Goal: Transaction & Acquisition: Book appointment/travel/reservation

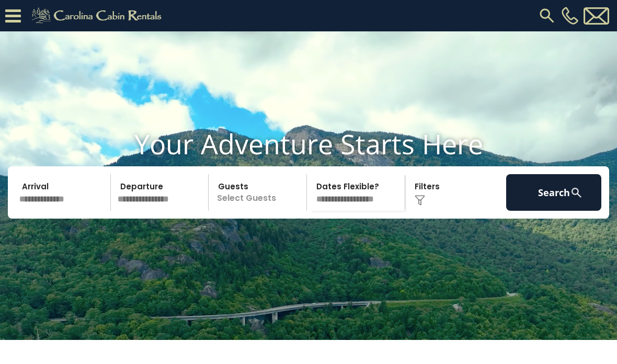
click at [226, 211] on p "Select Guests" at bounding box center [259, 192] width 95 height 37
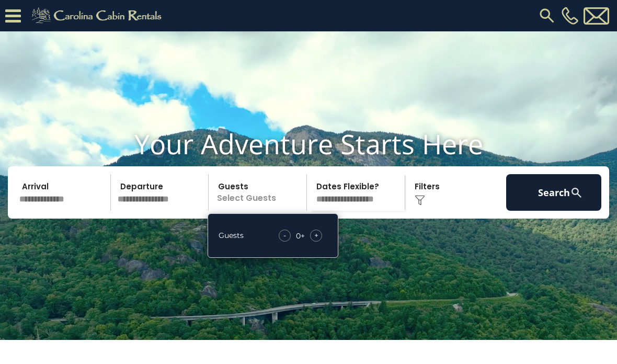
click at [317, 240] on span "+" at bounding box center [316, 235] width 4 height 10
click at [320, 242] on div "+" at bounding box center [316, 235] width 12 height 12
click at [318, 240] on span "+" at bounding box center [316, 235] width 4 height 10
click at [319, 242] on div "+" at bounding box center [316, 235] width 12 height 12
click at [317, 240] on span "+" at bounding box center [316, 235] width 4 height 10
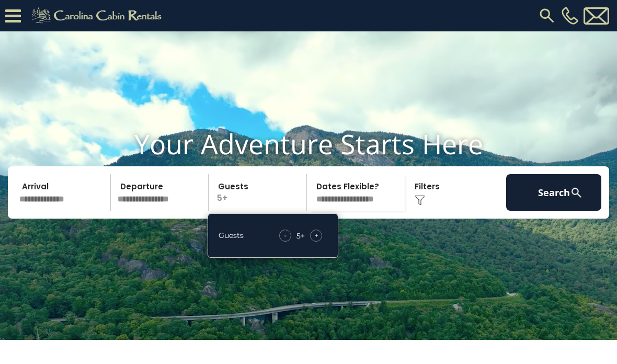
click at [348, 211] on select "**********" at bounding box center [357, 192] width 95 height 37
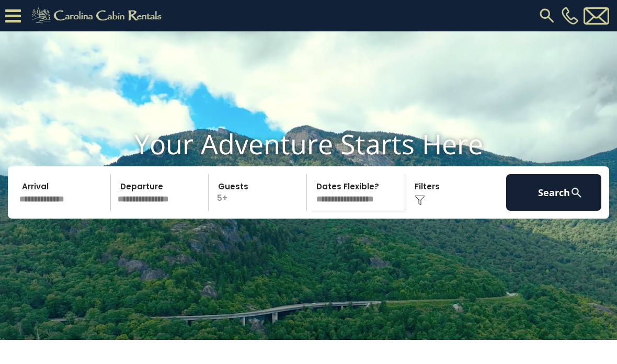
select select "*"
click at [50, 211] on input "text" at bounding box center [63, 192] width 95 height 37
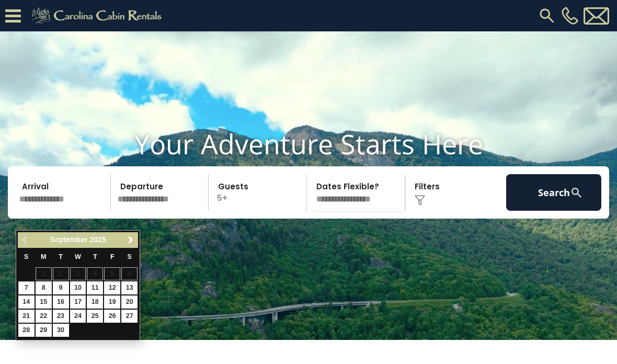
click at [129, 242] on span "Next" at bounding box center [131, 240] width 8 height 8
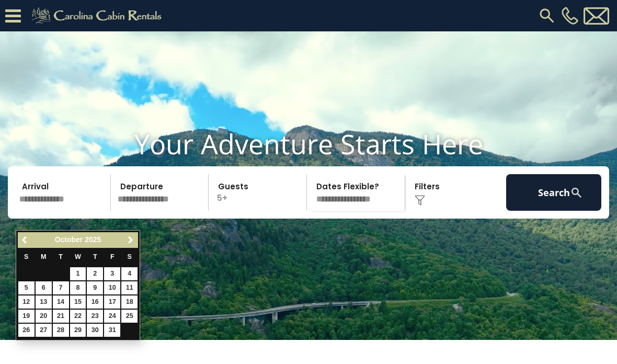
click at [131, 240] on span "Next" at bounding box center [131, 240] width 8 height 8
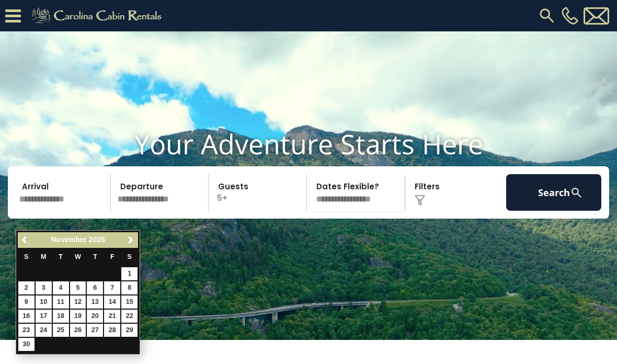
click at [130, 242] on span "Next" at bounding box center [131, 240] width 8 height 8
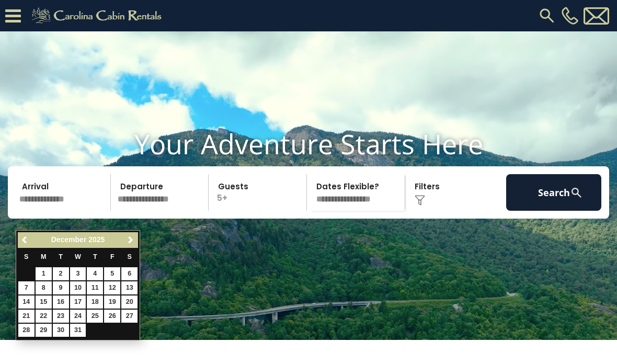
click at [132, 244] on span "Next" at bounding box center [131, 240] width 8 height 8
click at [113, 273] on link "2" at bounding box center [112, 273] width 16 height 13
type input "******"
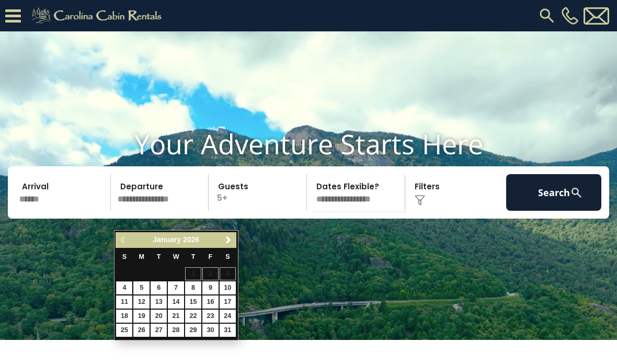
click at [160, 288] on link "6" at bounding box center [159, 287] width 16 height 13
type input "******"
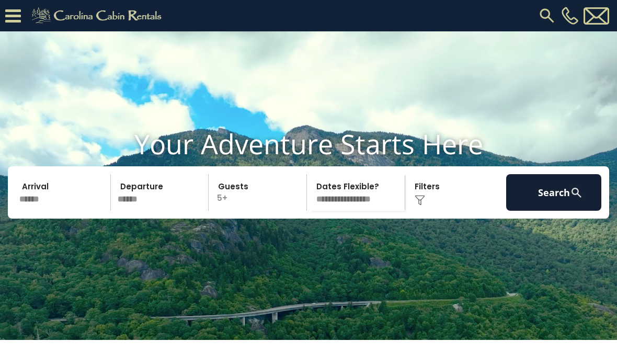
click at [48, 211] on input "******" at bounding box center [63, 192] width 95 height 37
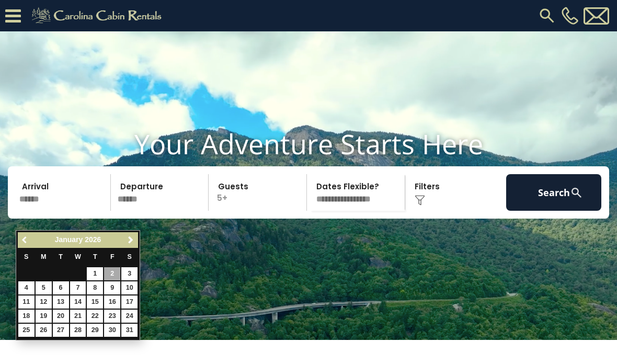
click at [26, 241] on span "Previous" at bounding box center [25, 240] width 8 height 8
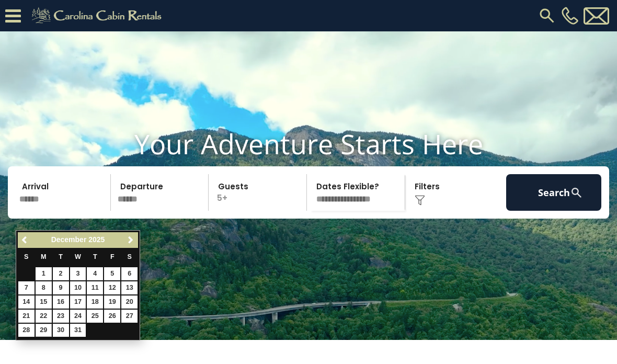
click at [42, 332] on link "29" at bounding box center [44, 330] width 16 height 13
type input "********"
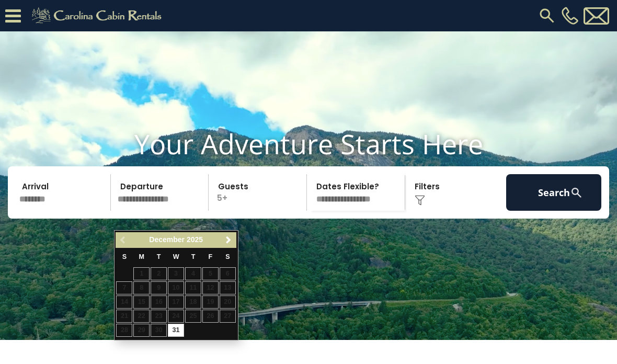
click at [226, 242] on span "Next" at bounding box center [228, 240] width 8 height 8
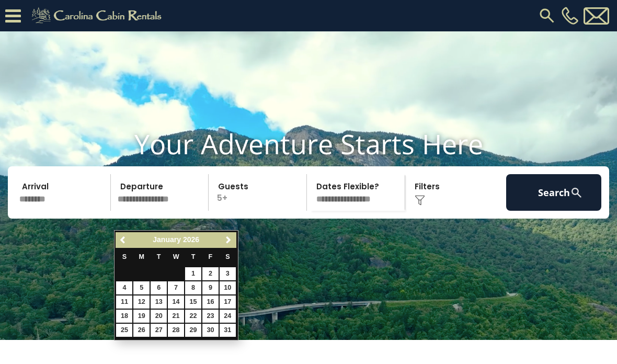
click at [130, 242] on link "Previous" at bounding box center [123, 240] width 13 height 13
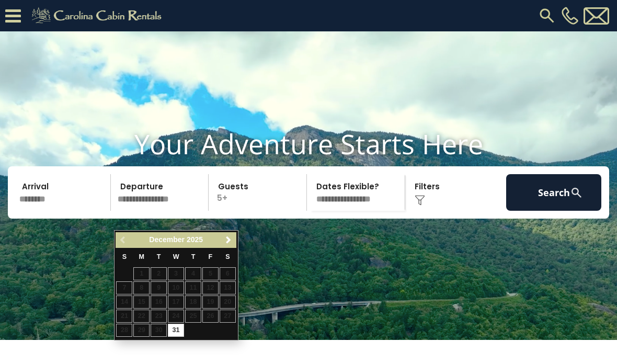
click at [192, 314] on table "S M T W T F S 1 2 3 4 5 6 7 8 9 10 11 12 13 14 15 16 17 18 19 20 21 22 23 24 25…" at bounding box center [176, 292] width 120 height 89
click at [223, 243] on link "Next" at bounding box center [228, 240] width 13 height 13
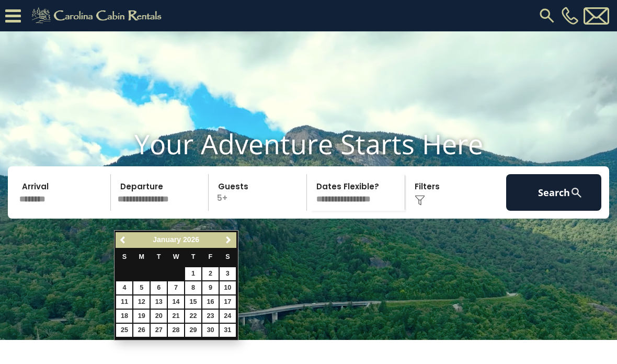
click at [211, 274] on link "2" at bounding box center [210, 273] width 16 height 13
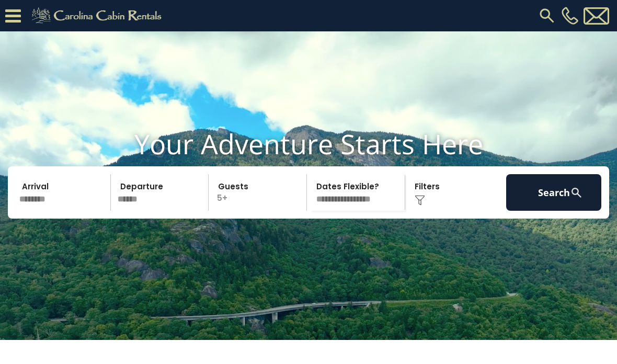
click at [64, 211] on input "********" at bounding box center [63, 192] width 95 height 37
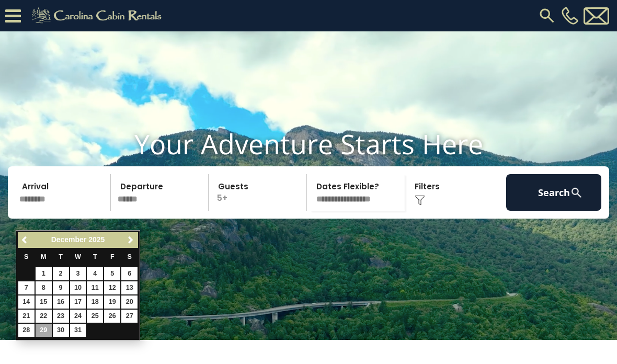
click at [140, 211] on input "******" at bounding box center [161, 192] width 95 height 37
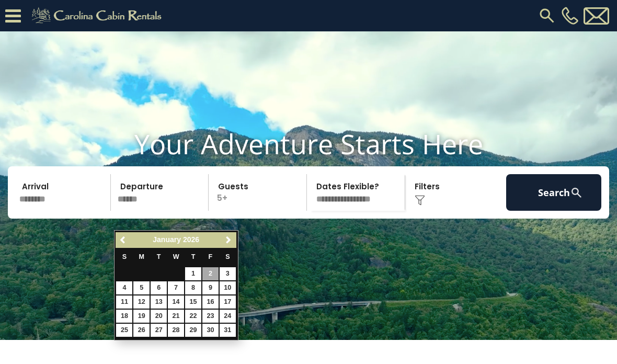
click at [122, 242] on span "Previous" at bounding box center [123, 240] width 8 height 8
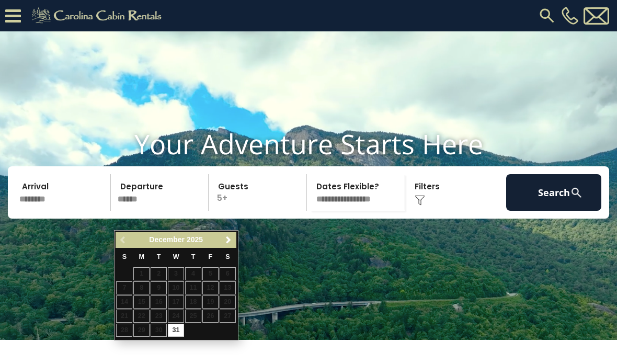
click at [124, 242] on div "Previous Next December 2025" at bounding box center [176, 240] width 120 height 16
click at [123, 243] on div "Previous Next December 2025" at bounding box center [176, 240] width 120 height 16
click at [127, 243] on div "Previous Next December 2025" at bounding box center [176, 240] width 120 height 16
click at [229, 242] on span "Next" at bounding box center [228, 240] width 8 height 8
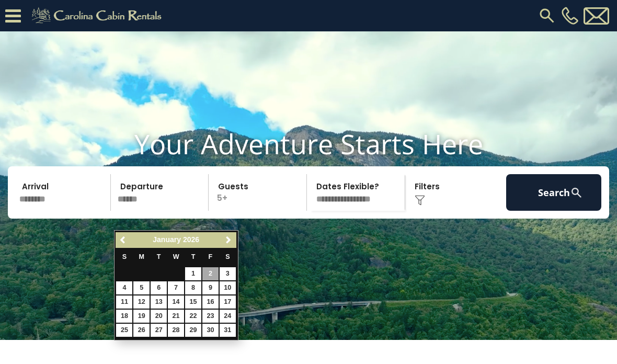
click at [144, 286] on link "5" at bounding box center [141, 287] width 16 height 13
type input "******"
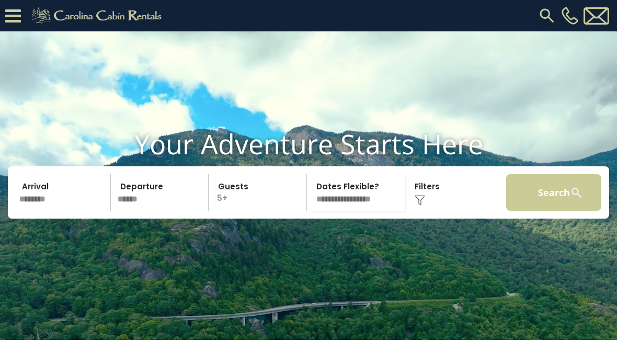
click at [542, 211] on button "Search" at bounding box center [553, 192] width 95 height 37
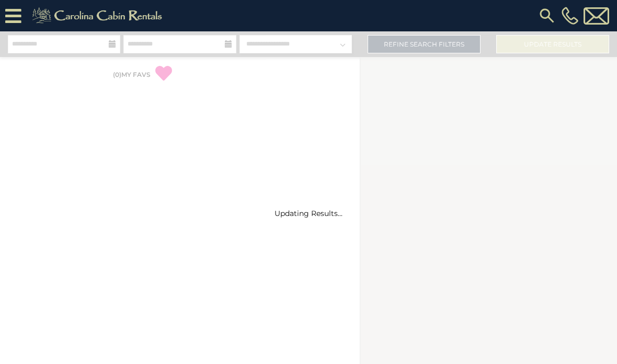
select select "*"
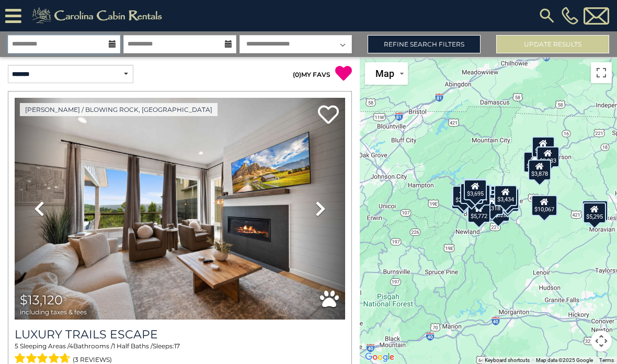
click at [54, 43] on input "**********" at bounding box center [64, 44] width 112 height 18
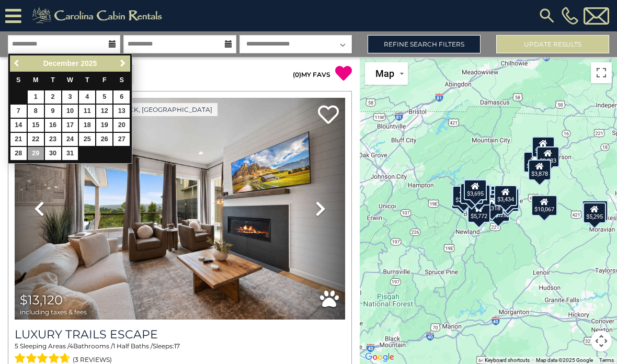
click at [16, 65] on span "Previous" at bounding box center [17, 63] width 8 height 8
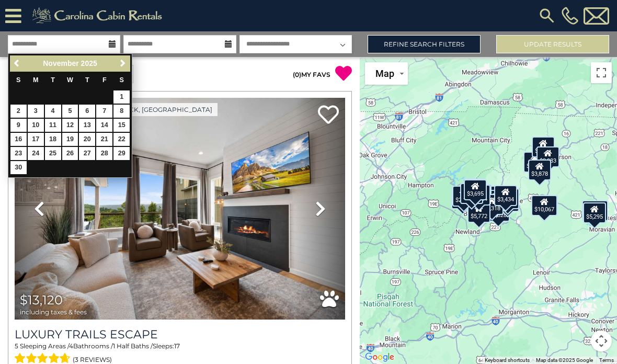
click at [18, 63] on span "Previous" at bounding box center [17, 63] width 8 height 8
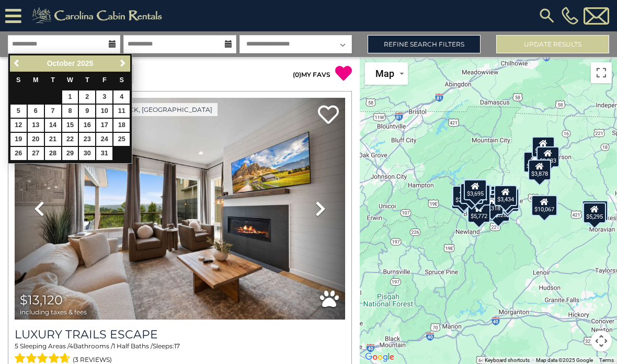
click at [17, 64] on span "Previous" at bounding box center [17, 63] width 8 height 8
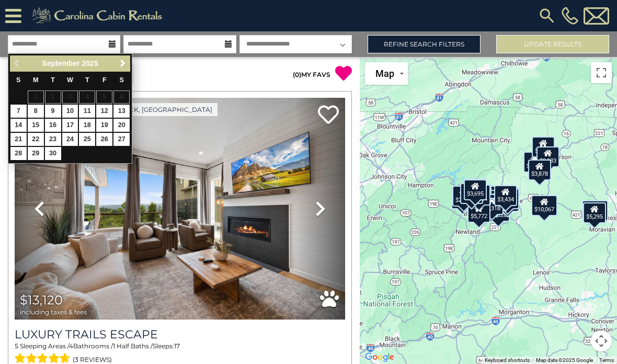
click at [107, 125] on link "19" at bounding box center [104, 125] width 16 height 13
type input "*******"
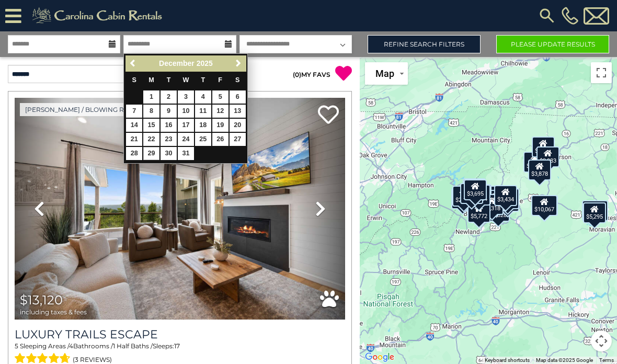
click at [133, 64] on span "Previous" at bounding box center [133, 63] width 8 height 8
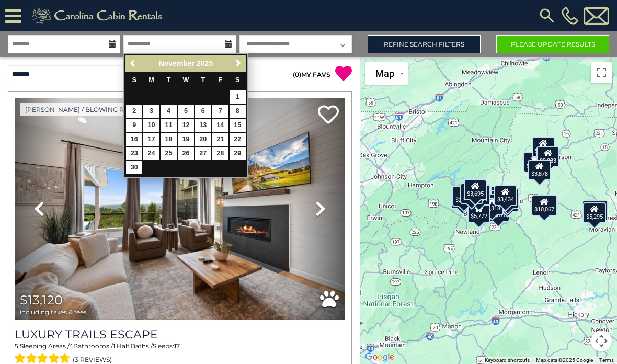
click at [133, 64] on span "Previous" at bounding box center [133, 63] width 8 height 8
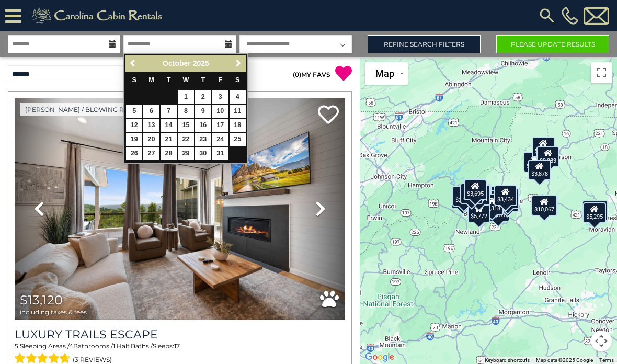
click at [130, 68] on link "Previous" at bounding box center [133, 63] width 13 height 13
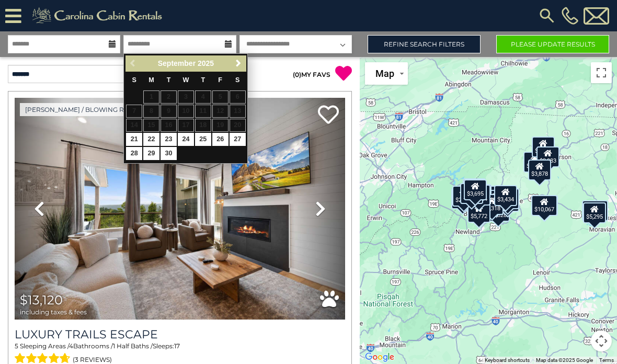
click at [136, 140] on link "21" at bounding box center [134, 139] width 16 height 13
type input "*******"
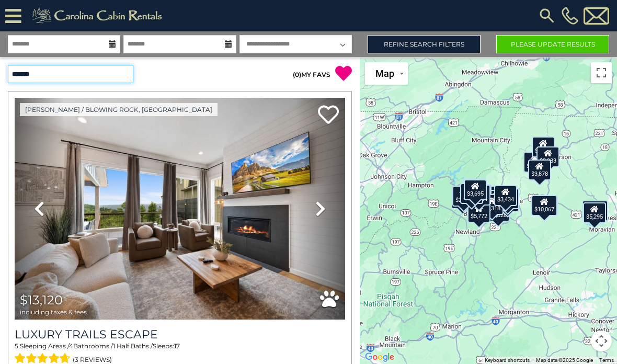
click at [125, 77] on select "**********" at bounding box center [70, 74] width 125 height 18
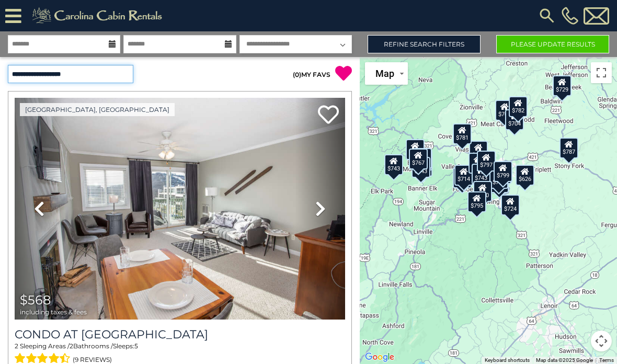
click at [116, 74] on select "**********" at bounding box center [70, 74] width 125 height 18
click at [121, 81] on select "**********" at bounding box center [70, 74] width 125 height 18
select select "*****"
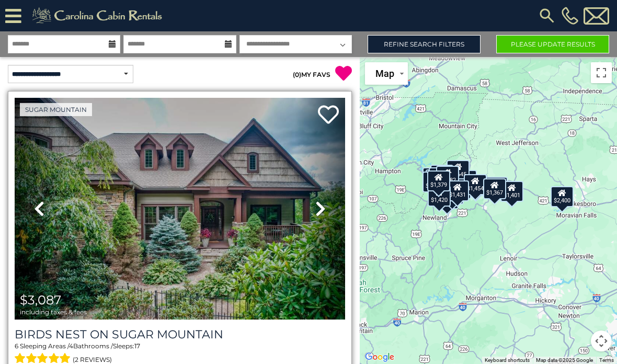
click at [316, 216] on icon at bounding box center [320, 208] width 10 height 17
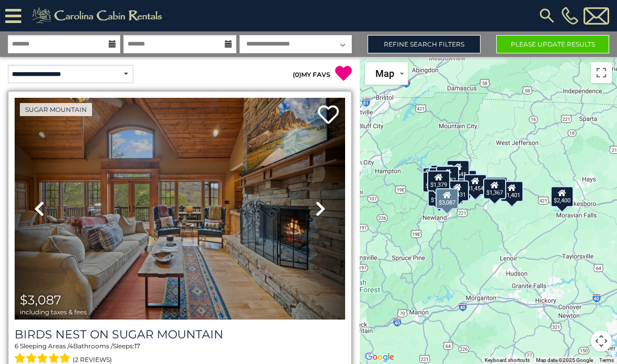
click at [319, 210] on icon at bounding box center [320, 208] width 10 height 17
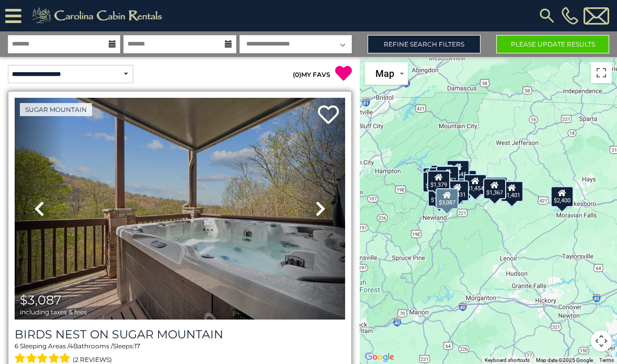
click at [318, 214] on icon at bounding box center [320, 208] width 10 height 17
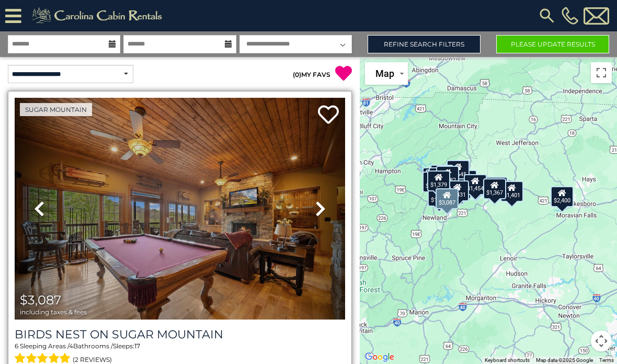
click at [320, 217] on link "Next" at bounding box center [320, 209] width 50 height 222
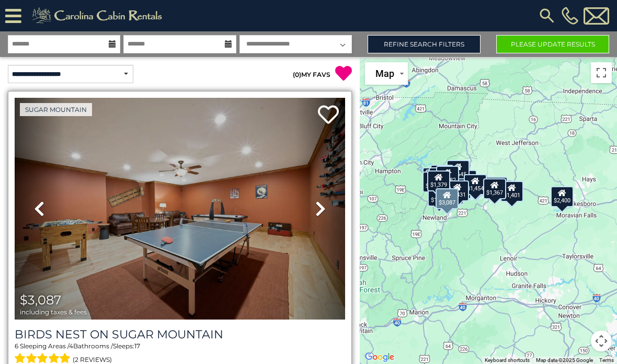
click at [319, 218] on link "Next" at bounding box center [320, 209] width 50 height 222
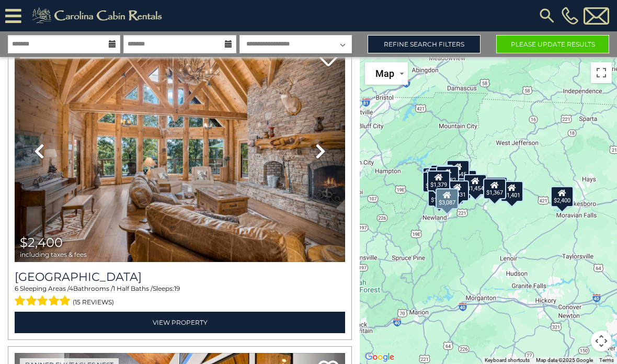
scroll to position [371, 0]
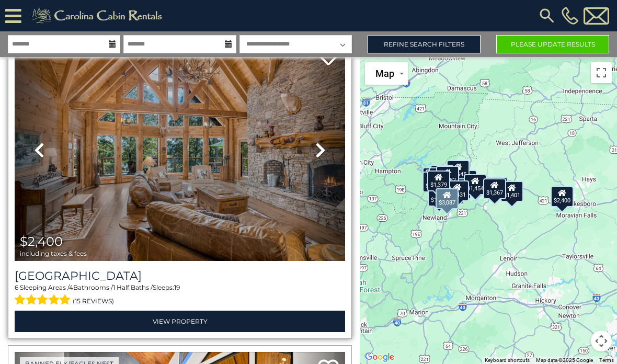
click at [319, 155] on icon at bounding box center [320, 150] width 10 height 17
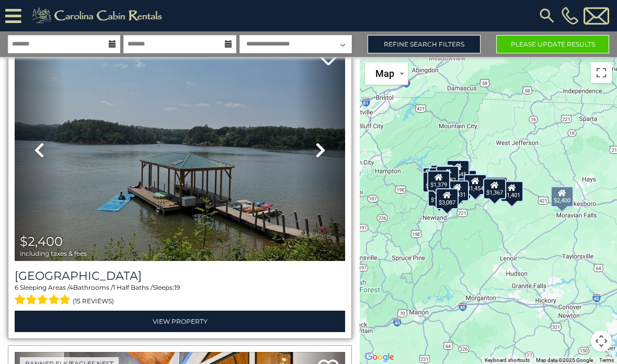
click at [319, 152] on icon at bounding box center [320, 150] width 10 height 17
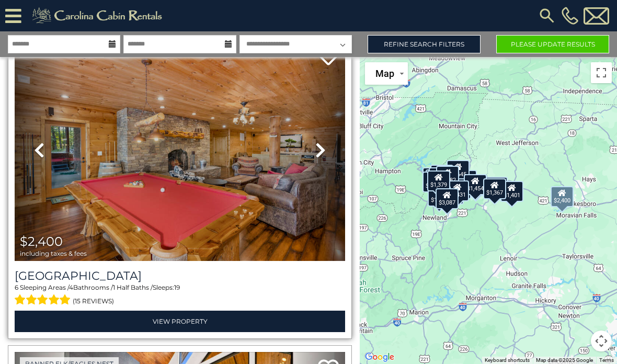
click at [317, 155] on icon at bounding box center [320, 150] width 10 height 17
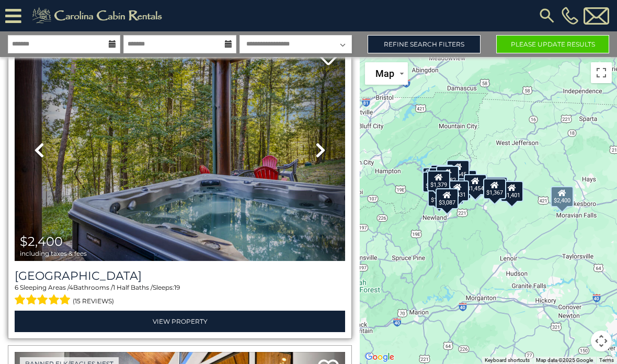
click at [321, 152] on icon at bounding box center [320, 150] width 10 height 17
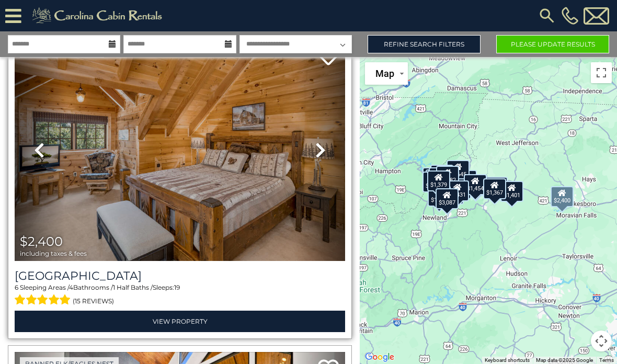
click at [323, 159] on link "Next" at bounding box center [320, 150] width 50 height 222
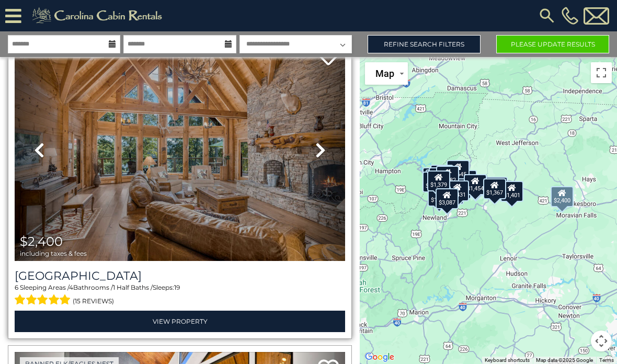
click at [325, 160] on link "Next" at bounding box center [320, 150] width 50 height 222
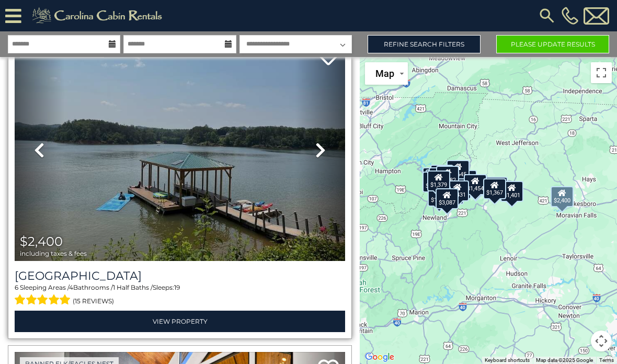
click at [41, 158] on icon at bounding box center [39, 150] width 10 height 17
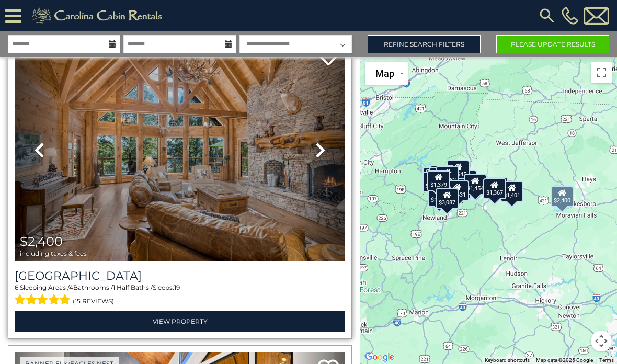
click at [321, 158] on link "Next" at bounding box center [320, 150] width 50 height 222
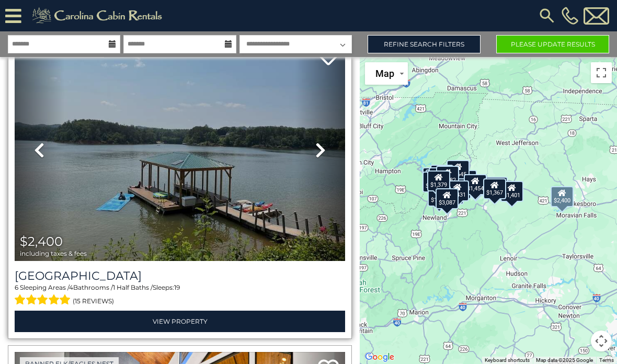
click at [326, 152] on link "Next" at bounding box center [320, 150] width 50 height 222
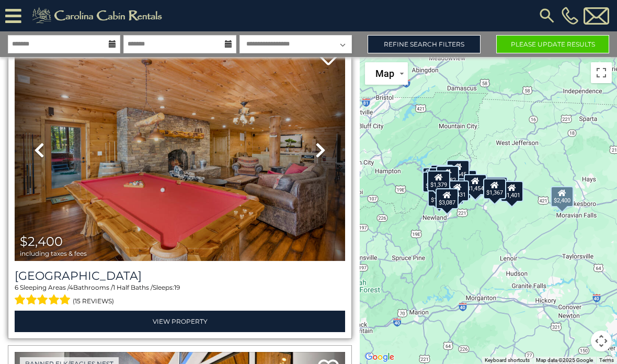
click at [324, 158] on icon at bounding box center [320, 150] width 10 height 17
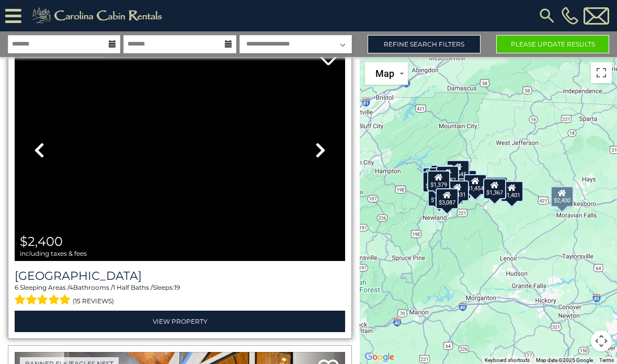
click at [331, 150] on link "Next" at bounding box center [320, 150] width 50 height 222
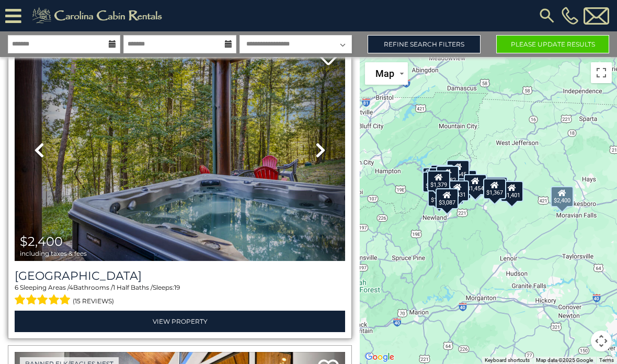
click at [325, 158] on link "Next" at bounding box center [320, 150] width 50 height 222
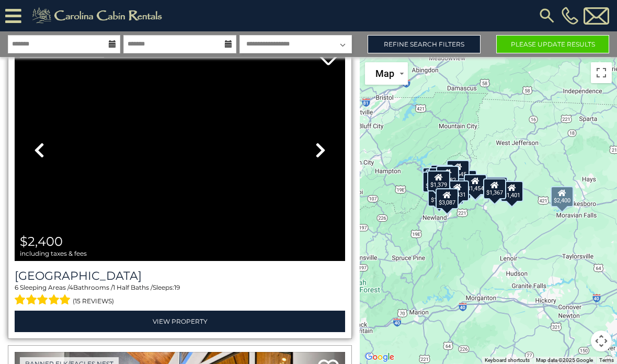
click at [331, 153] on link "Next" at bounding box center [320, 150] width 50 height 222
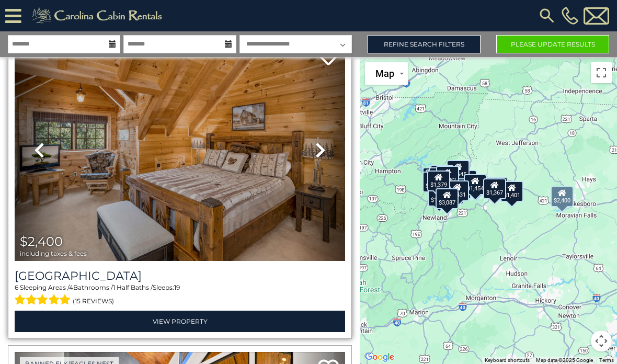
click at [327, 154] on link "Next" at bounding box center [320, 150] width 50 height 222
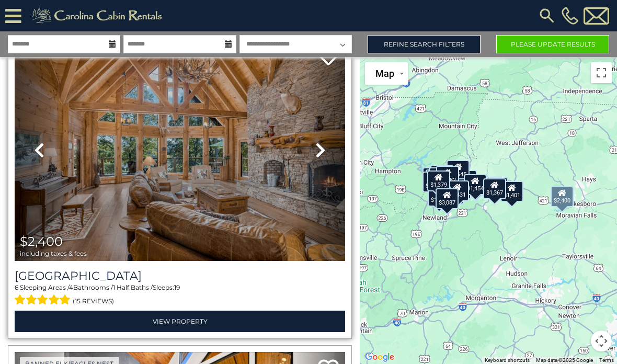
click at [328, 157] on link "Next" at bounding box center [320, 150] width 50 height 222
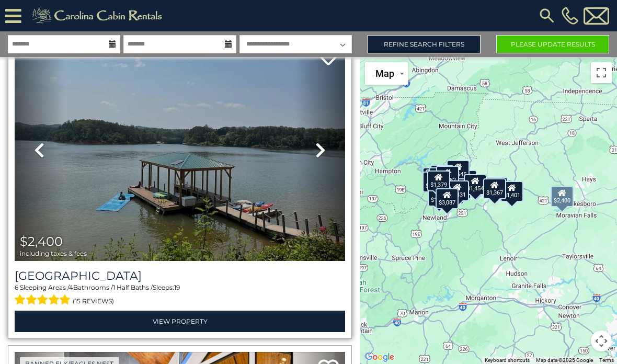
click at [327, 157] on link "Next" at bounding box center [320, 150] width 50 height 222
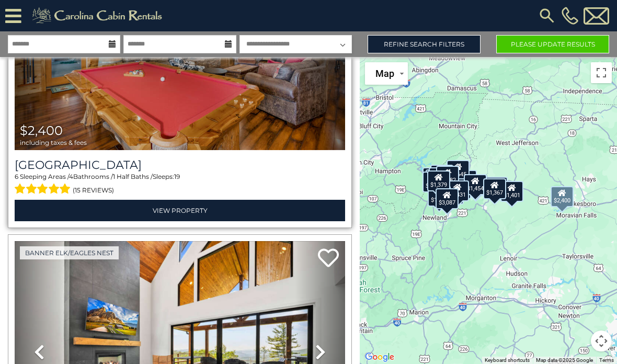
scroll to position [483, 0]
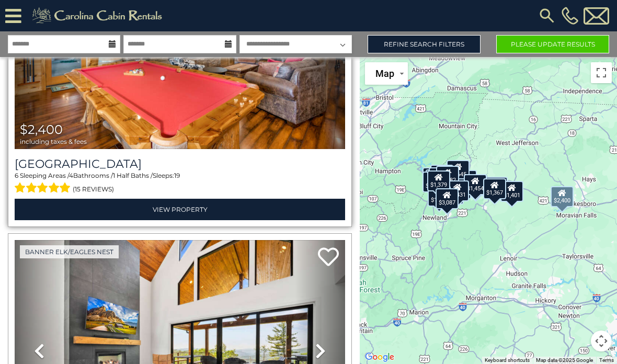
click at [90, 192] on span "(15 reviews)" at bounding box center [93, 189] width 41 height 14
click at [90, 193] on span "(15 reviews)" at bounding box center [93, 189] width 41 height 14
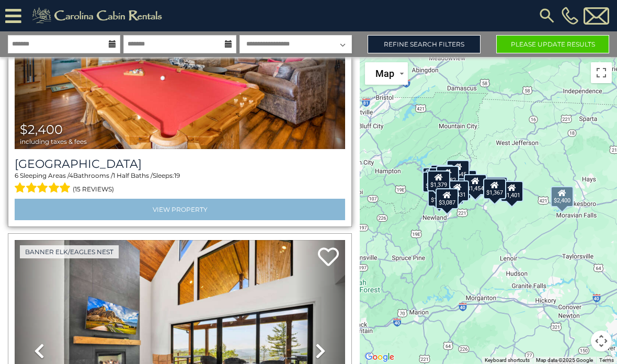
click at [126, 210] on link "View Property" at bounding box center [180, 209] width 330 height 21
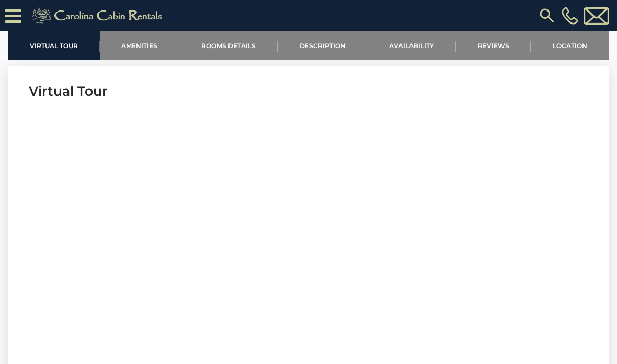
scroll to position [348, 0]
click at [11, 21] on icon at bounding box center [13, 16] width 16 height 18
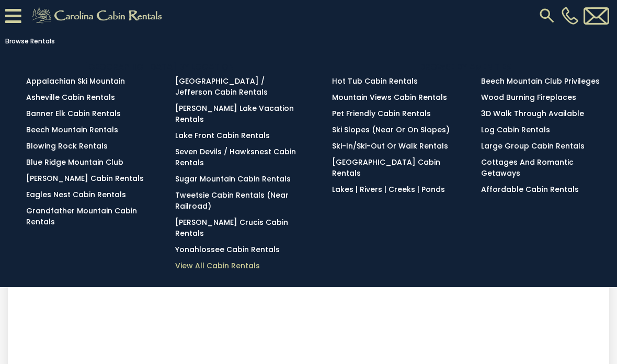
click at [200, 260] on link "View All Cabin Rentals" at bounding box center [217, 265] width 85 height 10
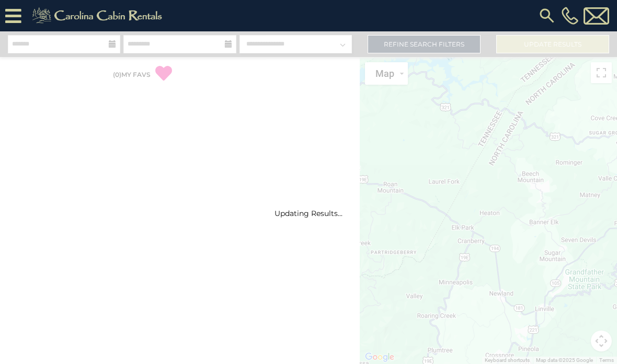
click at [393, 50] on div "Updating Results..." at bounding box center [308, 197] width 617 height 332
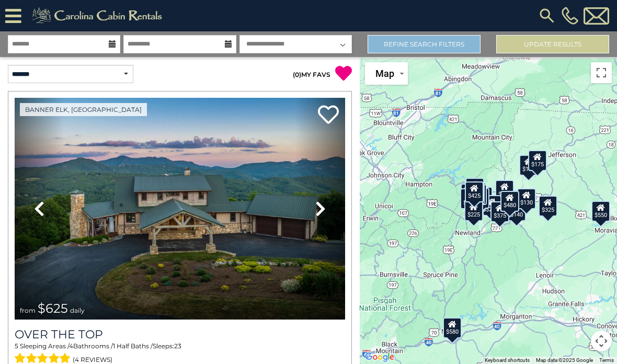
click at [389, 47] on link "Refine Search Filters" at bounding box center [423, 44] width 113 height 18
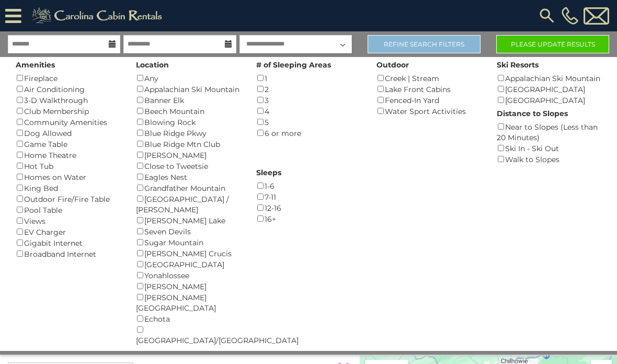
click at [386, 42] on link "Refine Search Filters" at bounding box center [423, 44] width 113 height 18
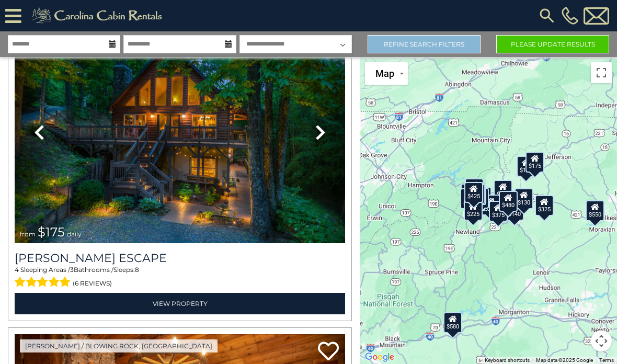
scroll to position [702, 0]
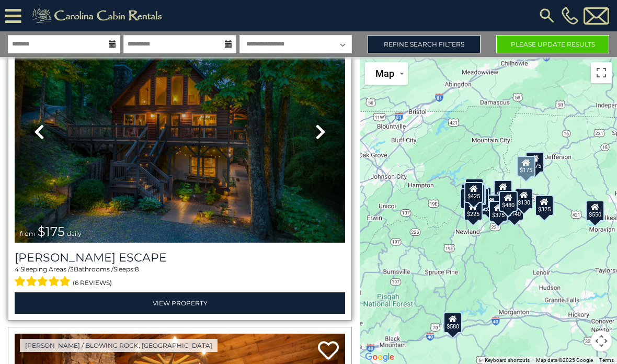
click at [317, 136] on icon at bounding box center [320, 131] width 10 height 17
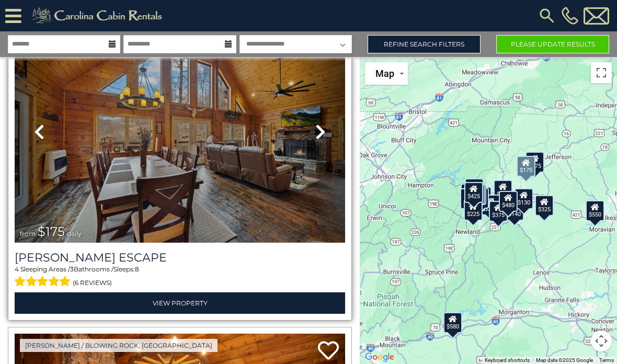
click at [319, 137] on icon at bounding box center [320, 131] width 10 height 17
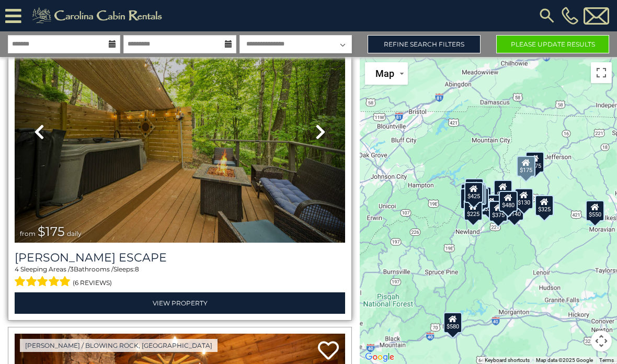
click at [321, 140] on icon at bounding box center [320, 131] width 10 height 17
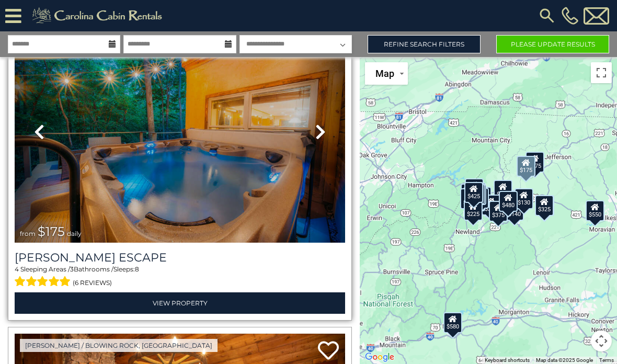
click at [324, 141] on link "Next" at bounding box center [320, 132] width 50 height 222
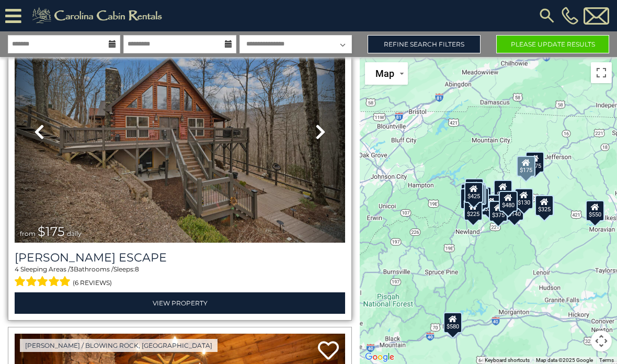
click at [321, 137] on icon at bounding box center [320, 131] width 10 height 17
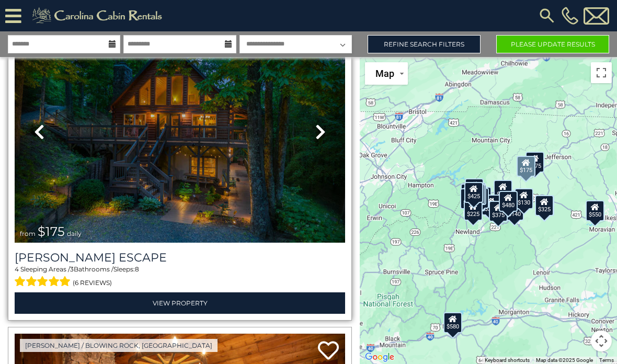
click at [46, 131] on link "Previous" at bounding box center [40, 132] width 50 height 222
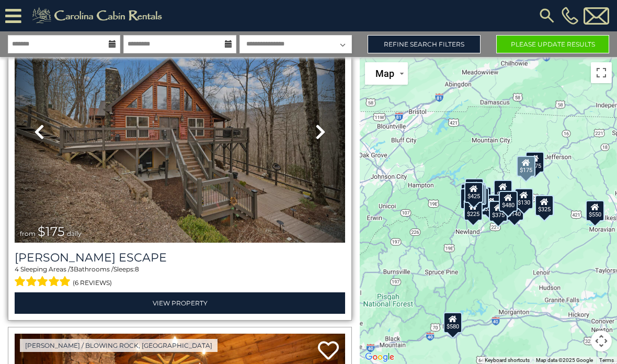
click at [320, 130] on icon at bounding box center [320, 131] width 10 height 17
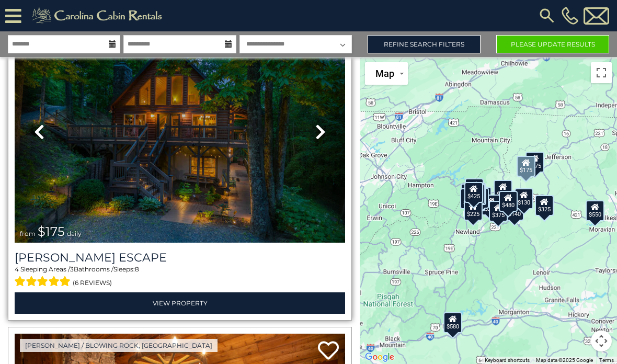
click at [316, 134] on icon at bounding box center [320, 131] width 10 height 17
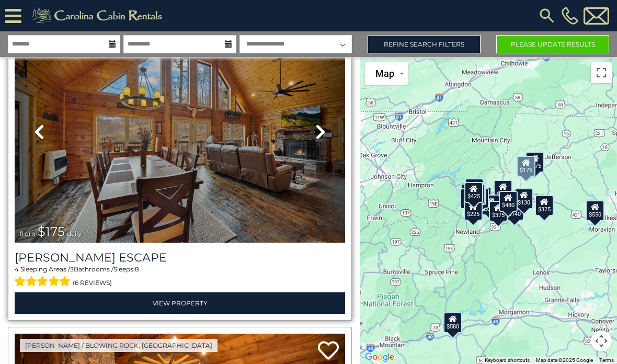
click at [319, 134] on icon at bounding box center [320, 131] width 10 height 17
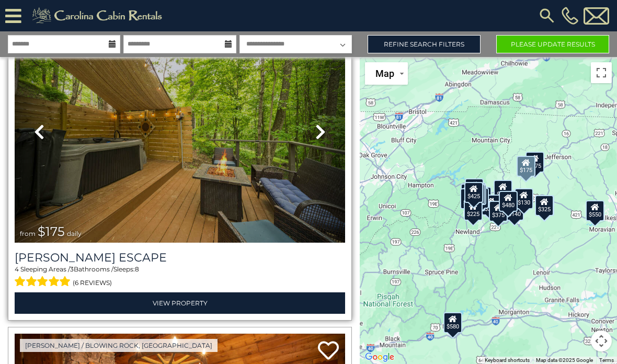
click at [320, 135] on icon at bounding box center [320, 131] width 10 height 17
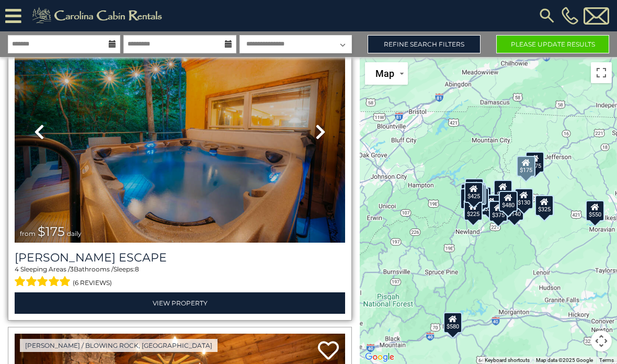
click at [319, 135] on icon at bounding box center [320, 131] width 10 height 17
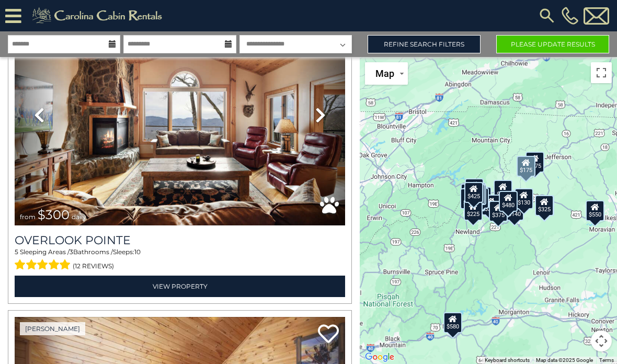
scroll to position [1340, 0]
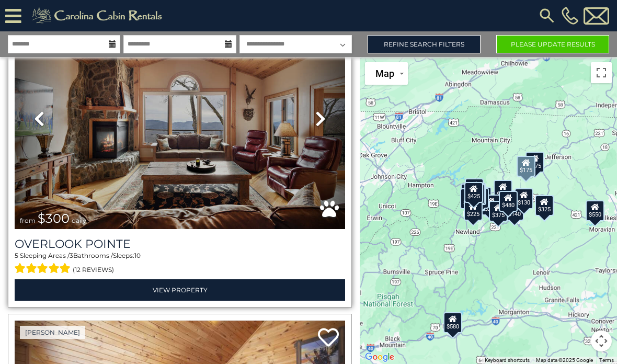
click at [317, 121] on icon at bounding box center [320, 118] width 10 height 17
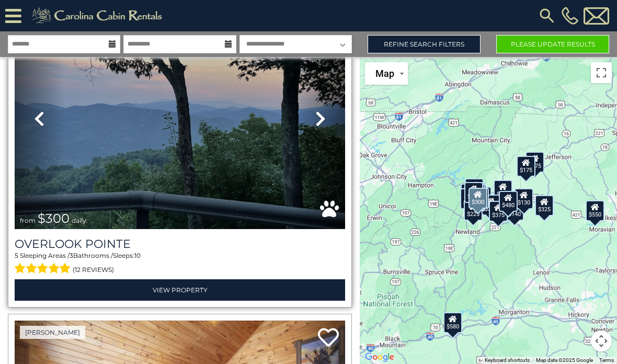
click at [319, 121] on icon at bounding box center [320, 118] width 10 height 17
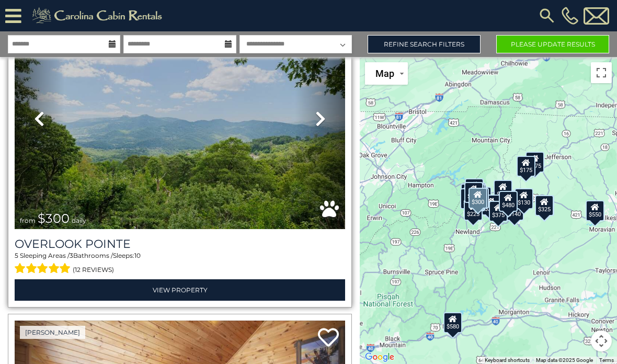
click at [320, 123] on icon at bounding box center [320, 118] width 10 height 17
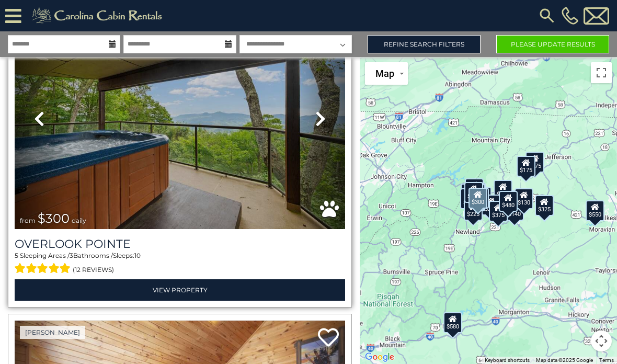
click at [322, 124] on icon at bounding box center [320, 118] width 10 height 17
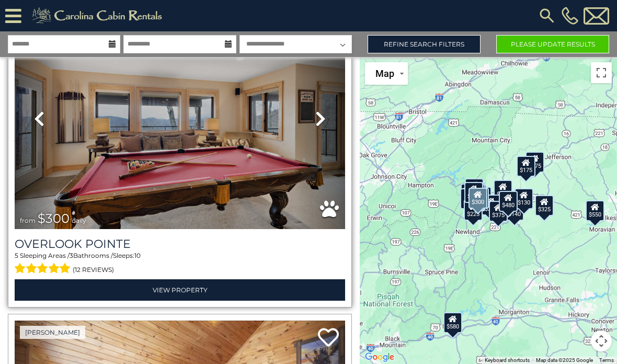
click at [323, 126] on icon at bounding box center [320, 118] width 10 height 17
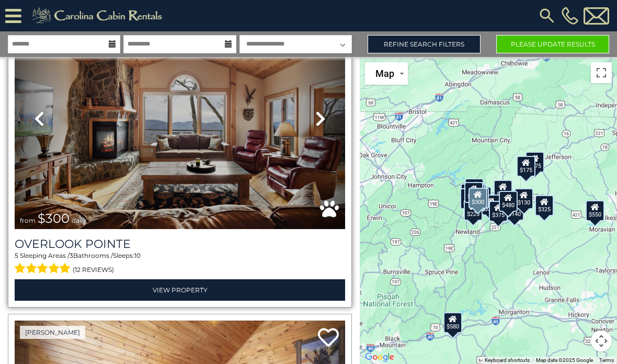
click at [321, 120] on icon at bounding box center [320, 118] width 10 height 17
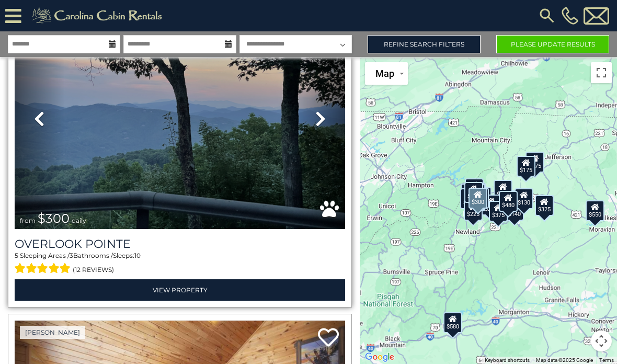
click at [324, 122] on icon at bounding box center [320, 118] width 10 height 17
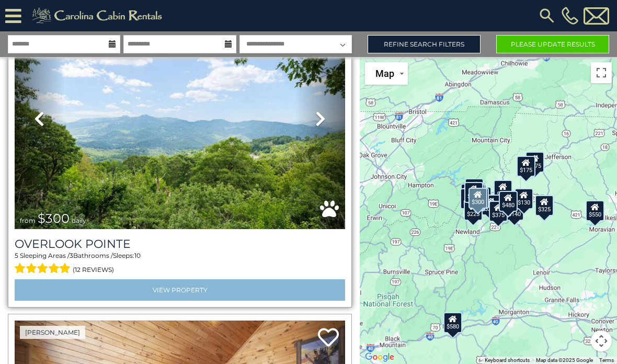
click at [155, 291] on link "View Property" at bounding box center [180, 289] width 330 height 21
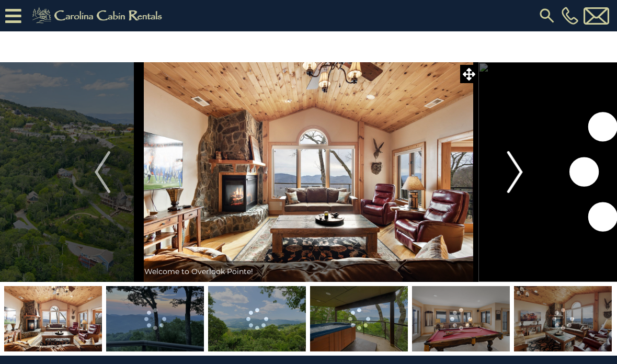
click at [514, 182] on img "Next" at bounding box center [515, 172] width 16 height 42
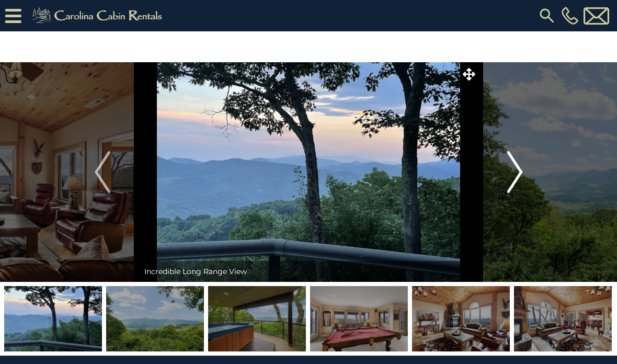
click at [512, 182] on img "Next" at bounding box center [515, 172] width 16 height 42
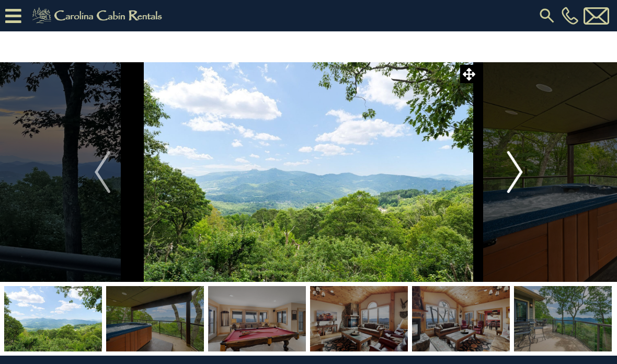
click at [514, 183] on img "Next" at bounding box center [515, 172] width 16 height 42
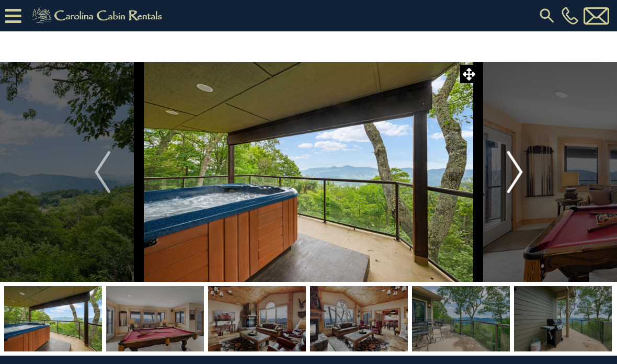
click at [510, 184] on img "Next" at bounding box center [515, 172] width 16 height 42
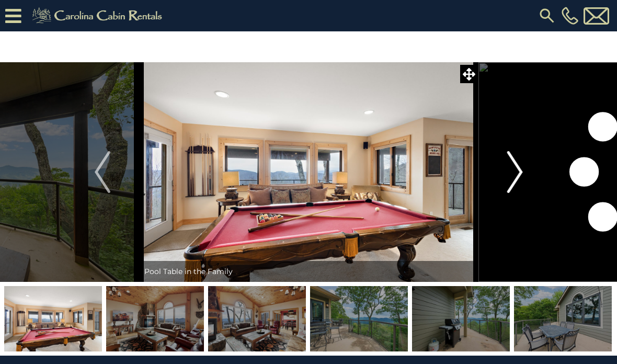
click at [512, 183] on img "Next" at bounding box center [515, 172] width 16 height 42
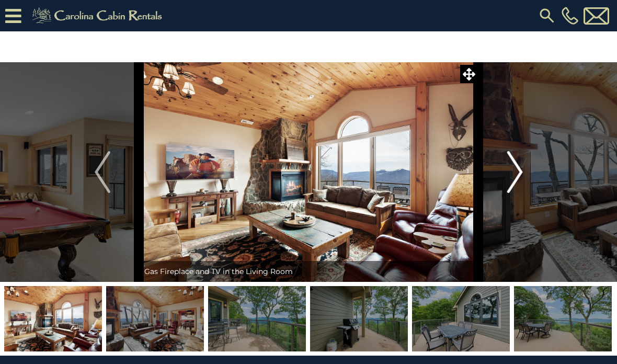
click at [510, 176] on img "Next" at bounding box center [515, 172] width 16 height 42
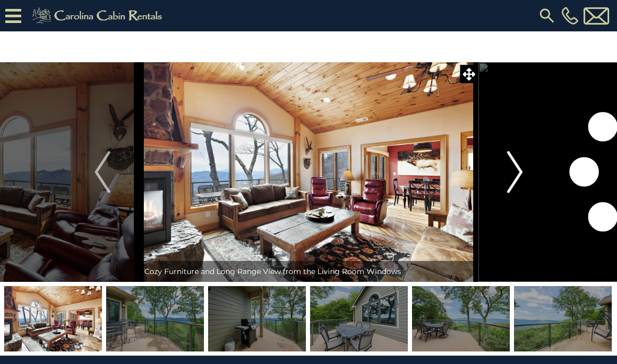
click at [514, 179] on img "Next" at bounding box center [515, 172] width 16 height 42
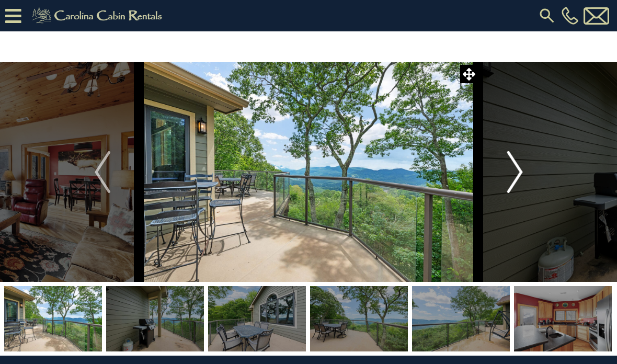
click at [511, 178] on img "Next" at bounding box center [515, 172] width 16 height 42
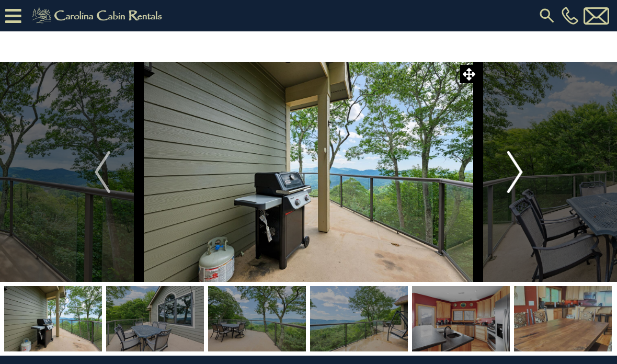
click at [511, 178] on img "Next" at bounding box center [515, 172] width 16 height 42
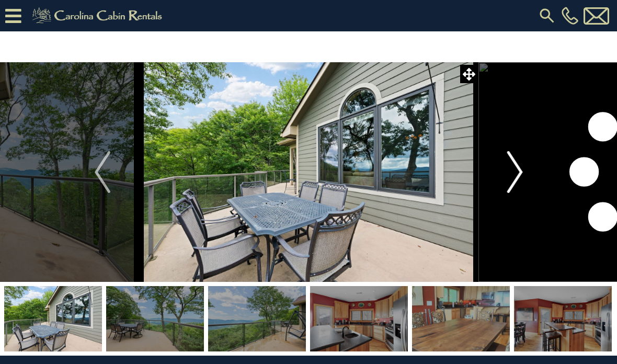
click at [514, 179] on img "Next" at bounding box center [515, 172] width 16 height 42
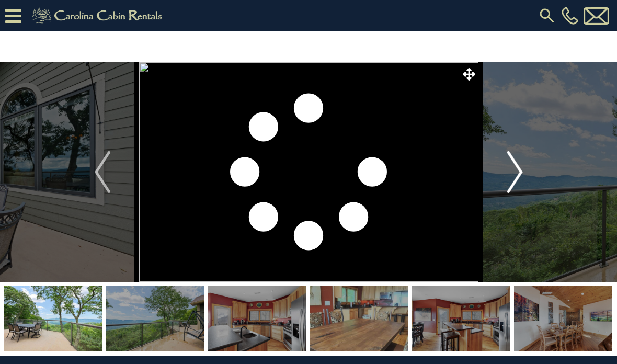
click at [512, 179] on img "Next" at bounding box center [515, 172] width 16 height 42
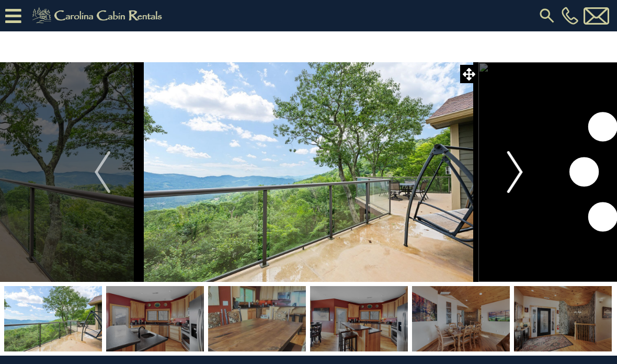
click at [514, 178] on img "Next" at bounding box center [515, 172] width 16 height 42
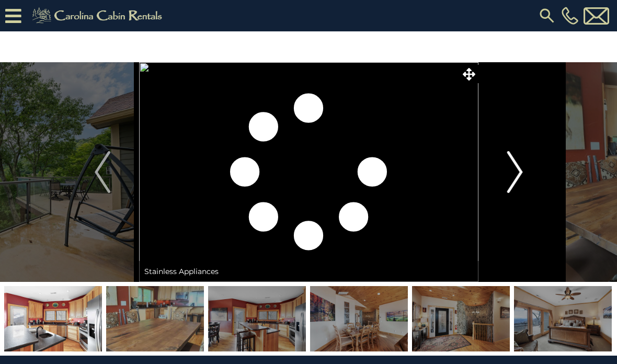
click at [513, 178] on img "Next" at bounding box center [515, 172] width 16 height 42
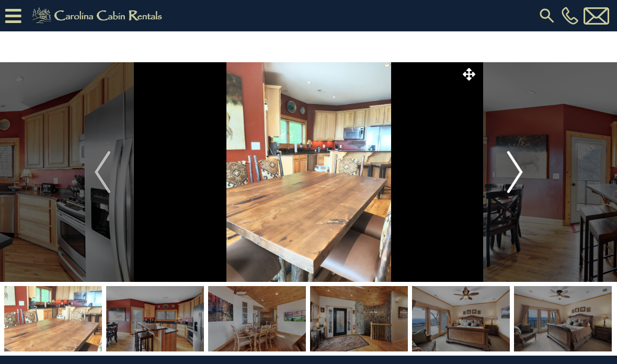
click at [508, 182] on img "Next" at bounding box center [515, 172] width 16 height 42
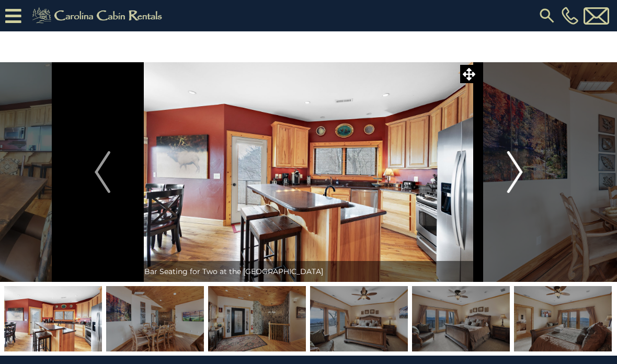
click at [508, 179] on img "Next" at bounding box center [515, 172] width 16 height 42
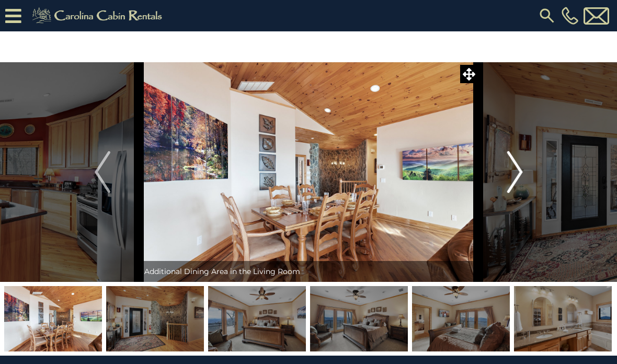
click at [508, 183] on img "Next" at bounding box center [515, 172] width 16 height 42
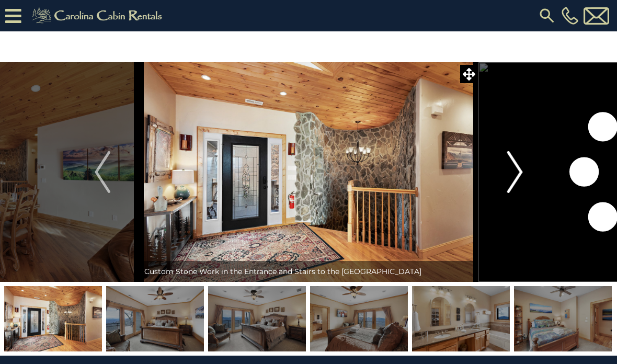
click at [508, 182] on img "Next" at bounding box center [515, 172] width 16 height 42
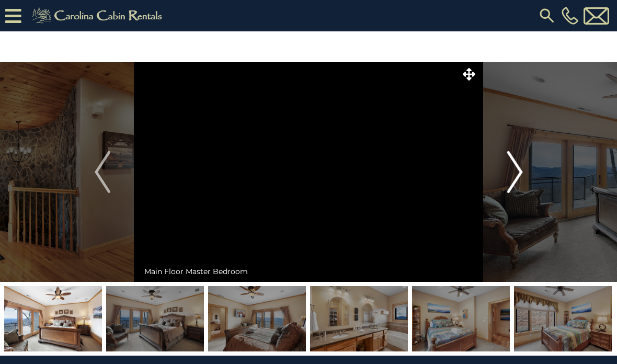
click at [510, 186] on img "Next" at bounding box center [515, 172] width 16 height 42
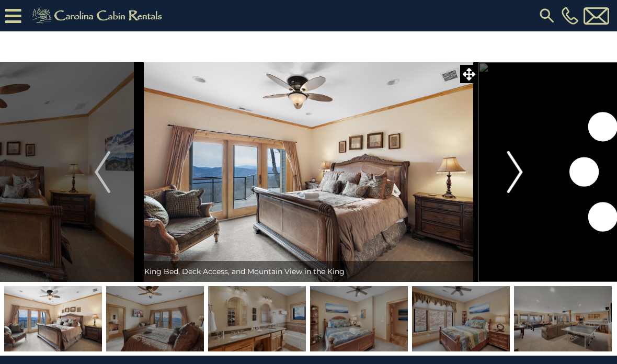
click at [509, 181] on img "Next" at bounding box center [515, 172] width 16 height 42
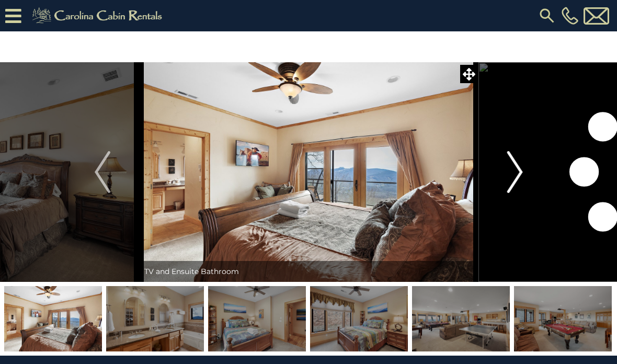
click at [509, 178] on img "Next" at bounding box center [515, 172] width 16 height 42
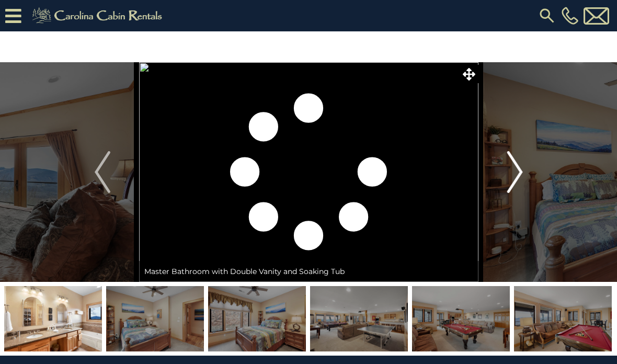
click at [511, 180] on img "Next" at bounding box center [515, 172] width 16 height 42
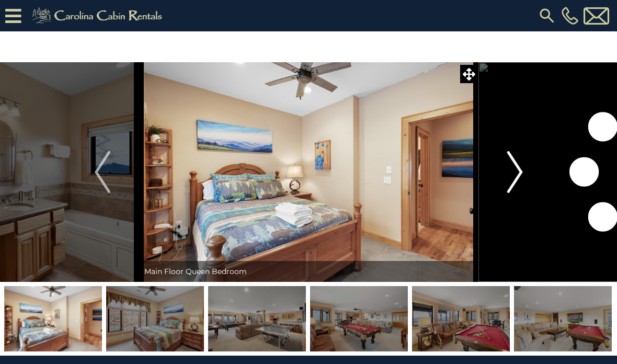
click at [511, 181] on img "Next" at bounding box center [515, 172] width 16 height 42
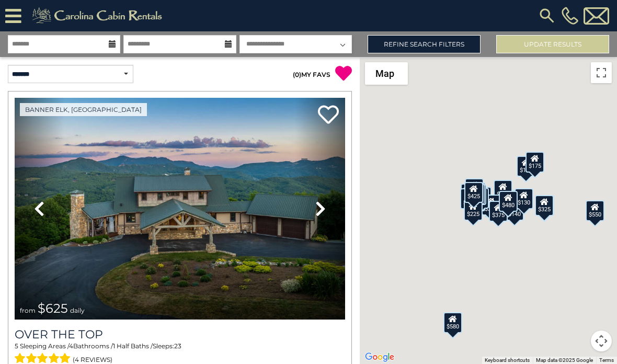
scroll to position [14, 0]
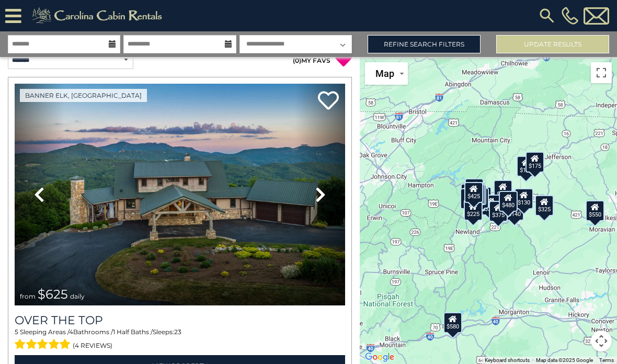
click at [121, 233] on img at bounding box center [180, 195] width 330 height 222
click at [387, 44] on link "Refine Search Filters" at bounding box center [423, 44] width 113 height 18
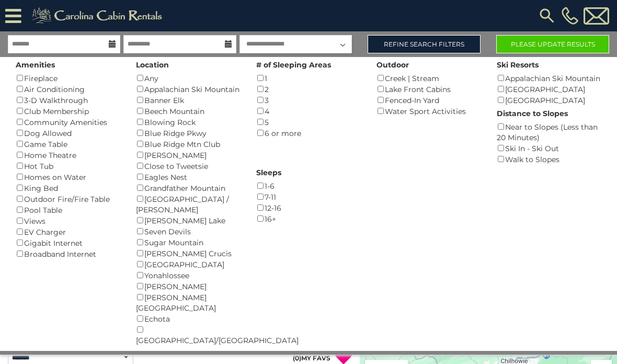
click at [507, 47] on button "Please Update Results" at bounding box center [552, 44] width 113 height 18
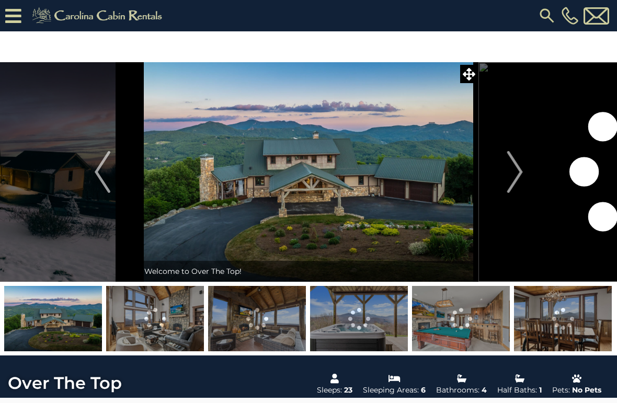
click at [515, 174] on img "Next" at bounding box center [515, 172] width 16 height 42
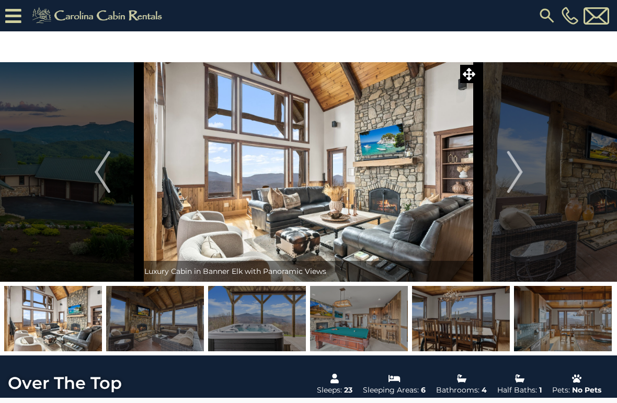
click at [513, 181] on img "Next" at bounding box center [515, 172] width 16 height 42
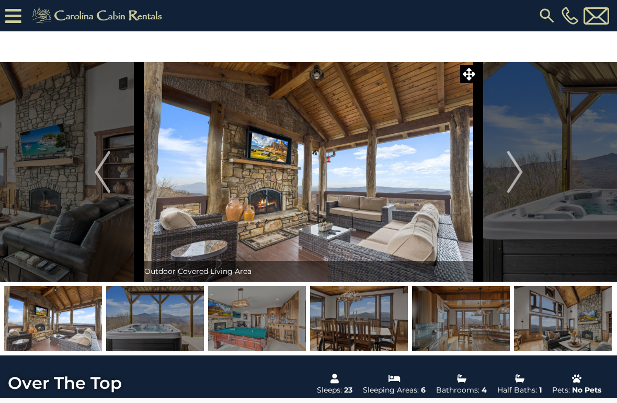
click at [512, 181] on img "Next" at bounding box center [515, 172] width 16 height 42
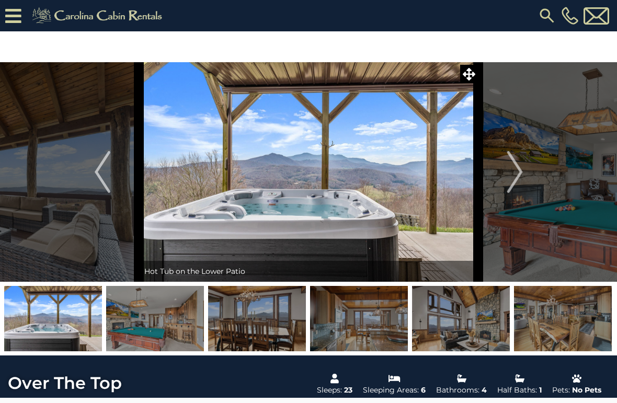
click at [95, 179] on img "Previous" at bounding box center [103, 172] width 16 height 42
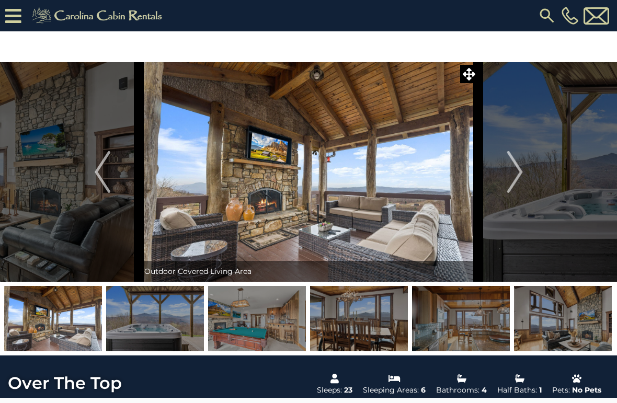
click at [520, 173] on img "Next" at bounding box center [515, 172] width 16 height 42
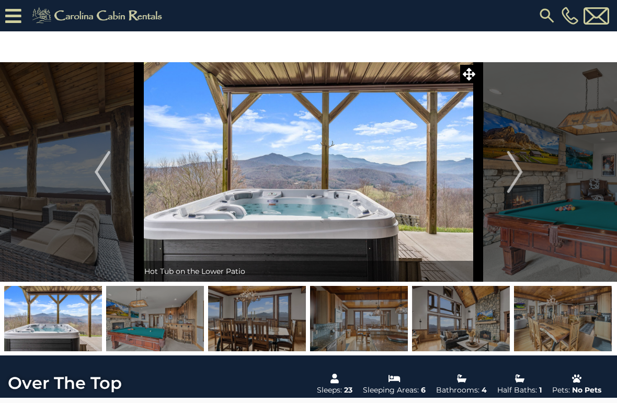
click at [516, 177] on img "Next" at bounding box center [515, 172] width 16 height 42
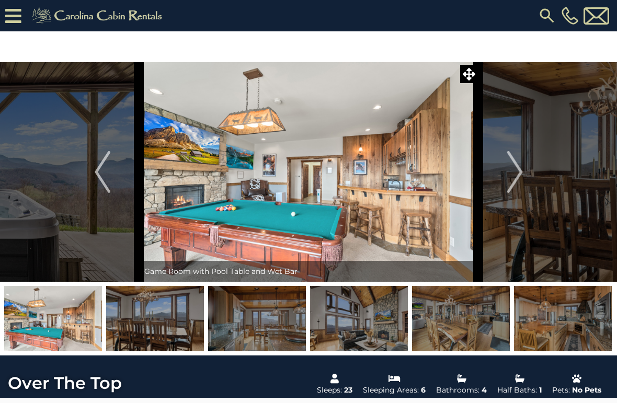
click at [96, 167] on img "Previous" at bounding box center [103, 172] width 16 height 42
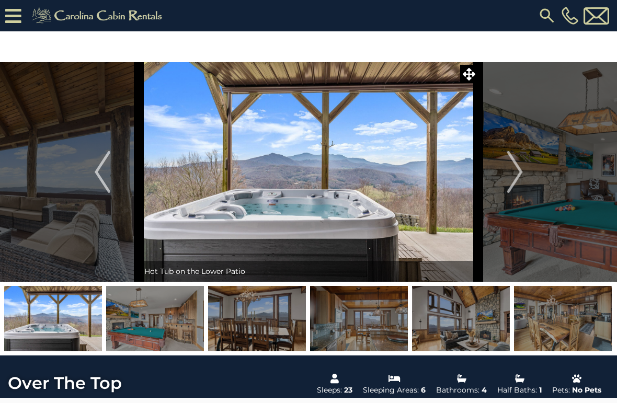
click at [508, 166] on img "Next" at bounding box center [515, 172] width 16 height 42
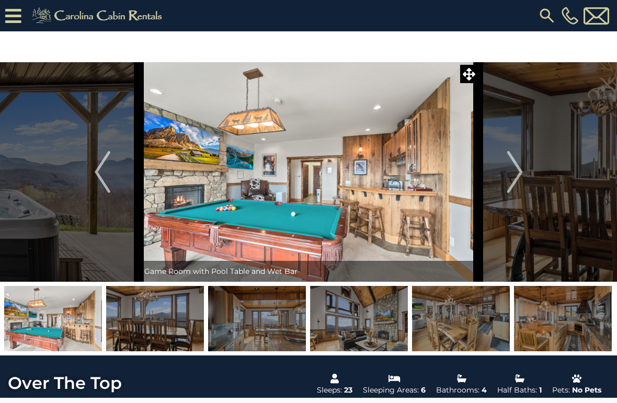
click at [514, 176] on img "Next" at bounding box center [515, 172] width 16 height 42
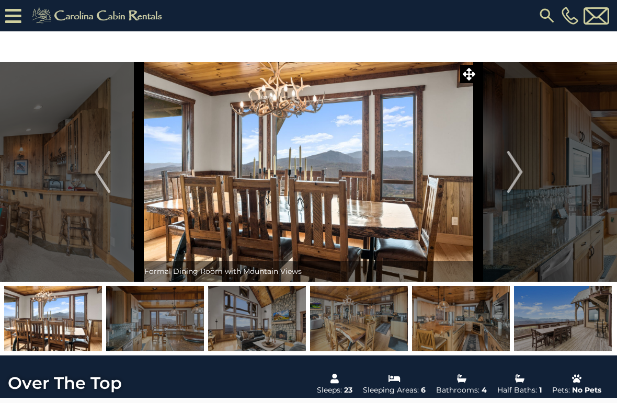
click at [516, 175] on img "Next" at bounding box center [515, 172] width 16 height 42
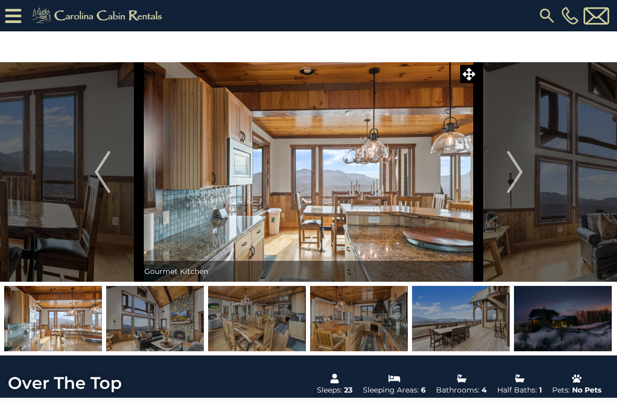
click at [515, 178] on img "Next" at bounding box center [515, 172] width 16 height 42
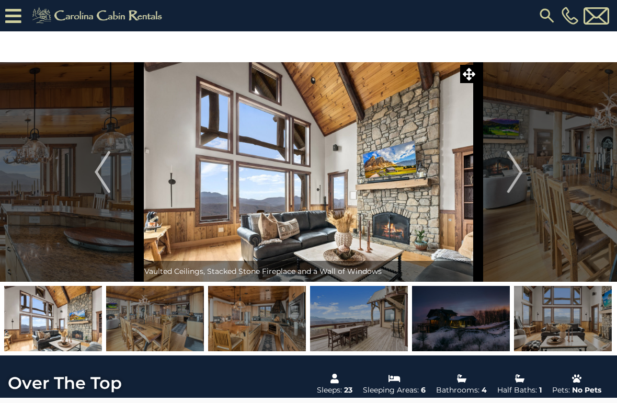
click at [513, 176] on img "Next" at bounding box center [515, 172] width 16 height 42
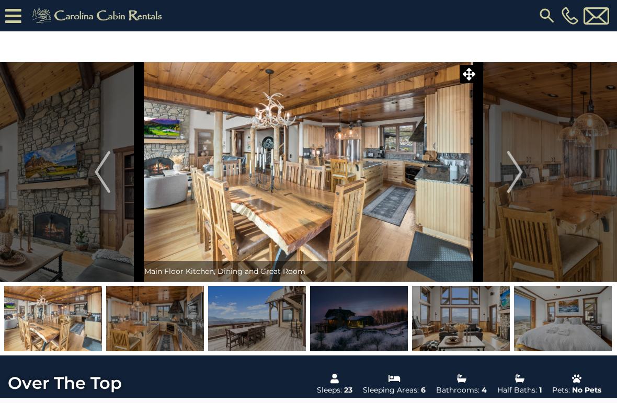
click at [515, 177] on img "Next" at bounding box center [515, 172] width 16 height 42
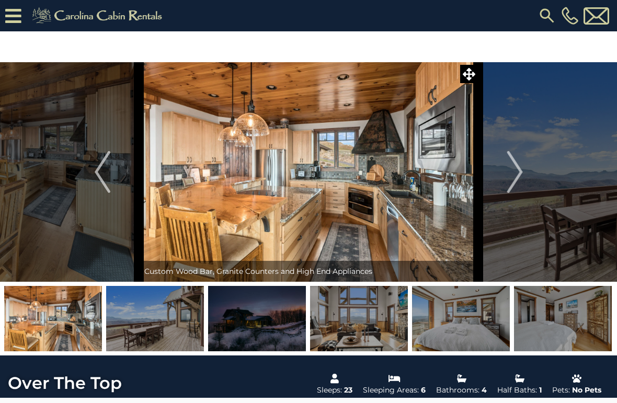
click at [516, 180] on img "Next" at bounding box center [515, 172] width 16 height 42
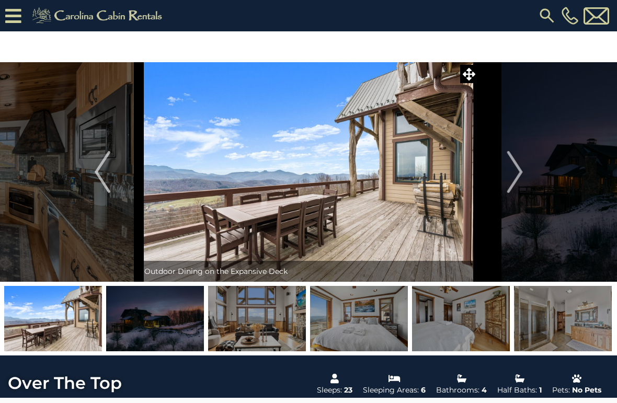
click at [518, 176] on img "Next" at bounding box center [515, 172] width 16 height 42
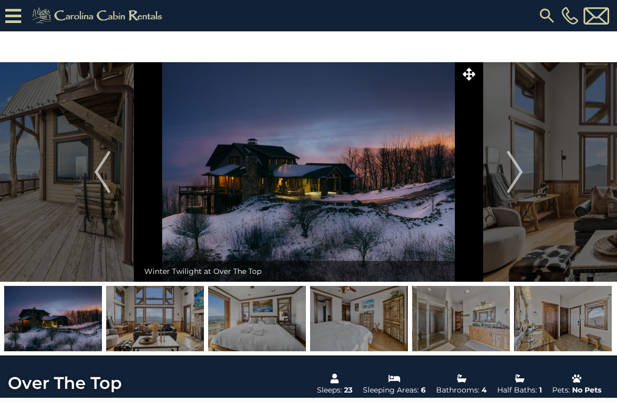
click at [515, 179] on img "Next" at bounding box center [515, 172] width 16 height 42
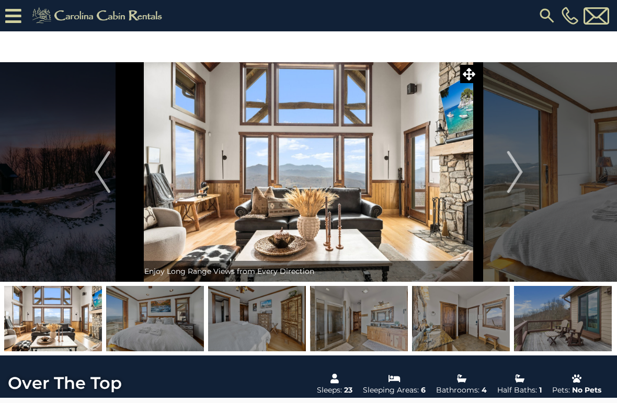
click at [515, 181] on img "Next" at bounding box center [515, 172] width 16 height 42
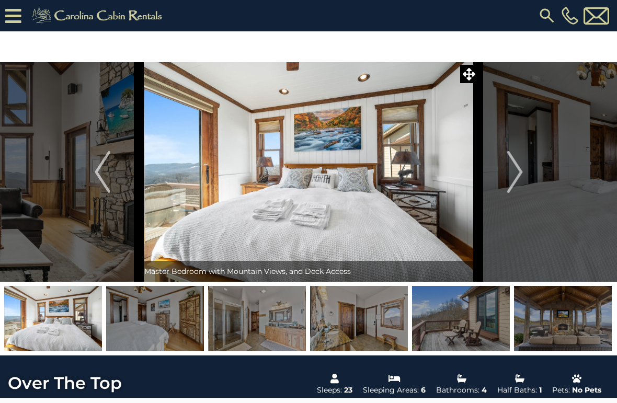
click at [514, 180] on img "Next" at bounding box center [515, 172] width 16 height 42
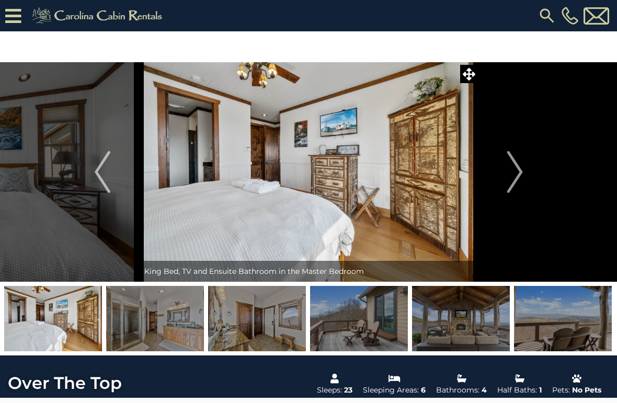
click at [514, 178] on img "Next" at bounding box center [515, 172] width 16 height 42
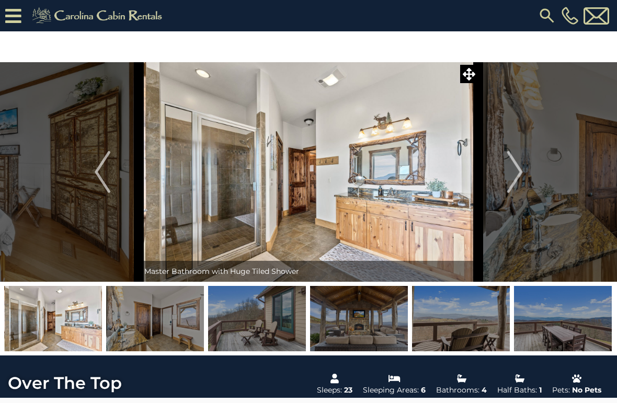
click at [515, 180] on img "Next" at bounding box center [515, 172] width 16 height 42
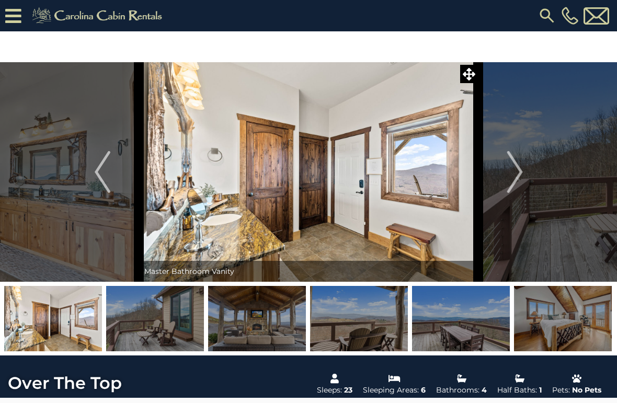
click at [514, 185] on img "Next" at bounding box center [515, 172] width 16 height 42
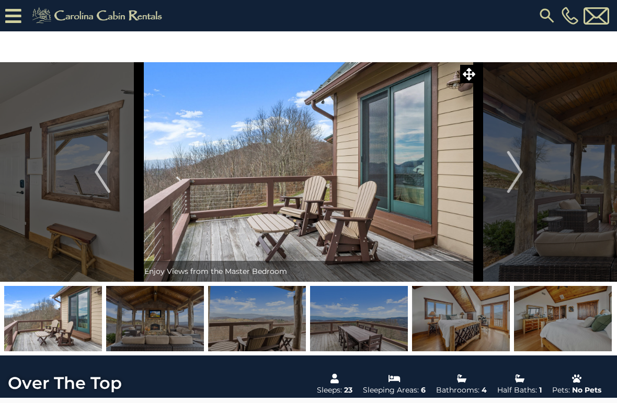
click at [515, 186] on img "Next" at bounding box center [515, 172] width 16 height 42
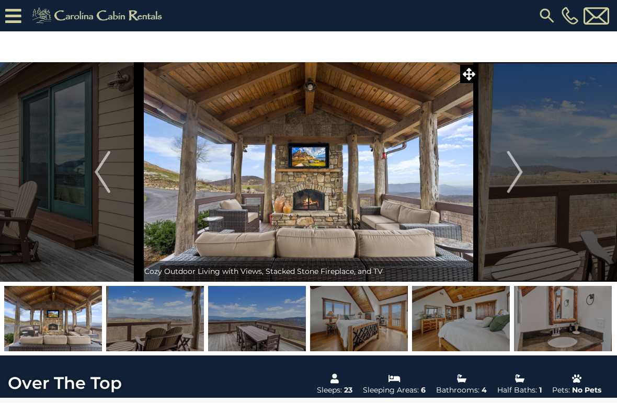
click at [519, 181] on img "Next" at bounding box center [515, 172] width 16 height 42
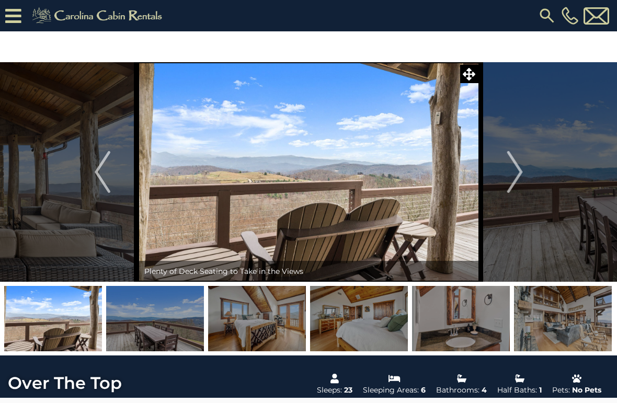
click at [513, 183] on img "Next" at bounding box center [515, 172] width 16 height 42
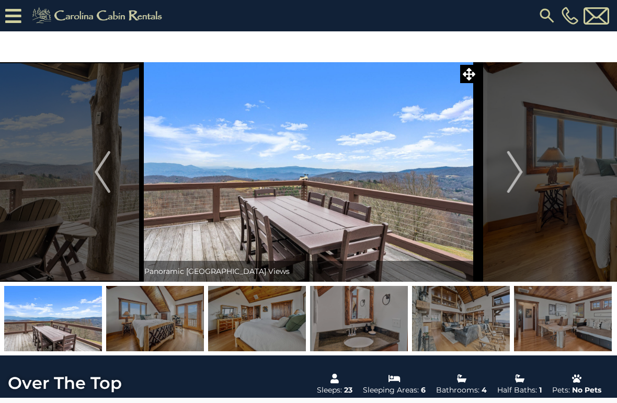
click at [513, 179] on img "Next" at bounding box center [515, 172] width 16 height 42
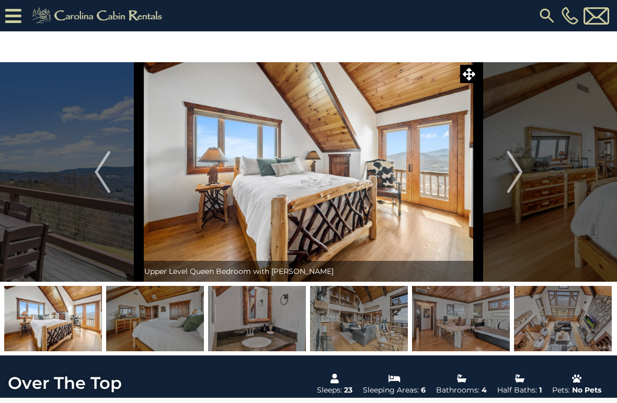
click at [513, 178] on img "Next" at bounding box center [515, 172] width 16 height 42
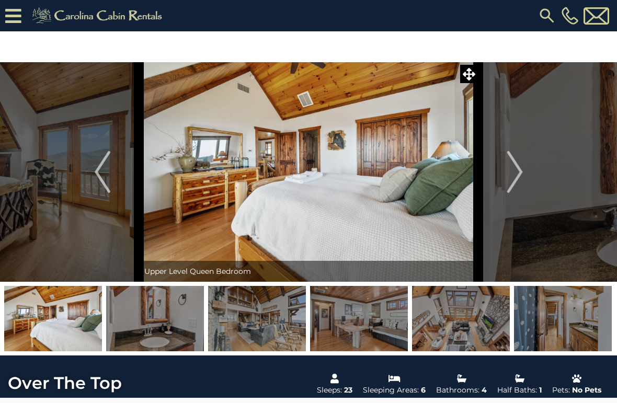
click at [518, 173] on img "Next" at bounding box center [515, 172] width 16 height 42
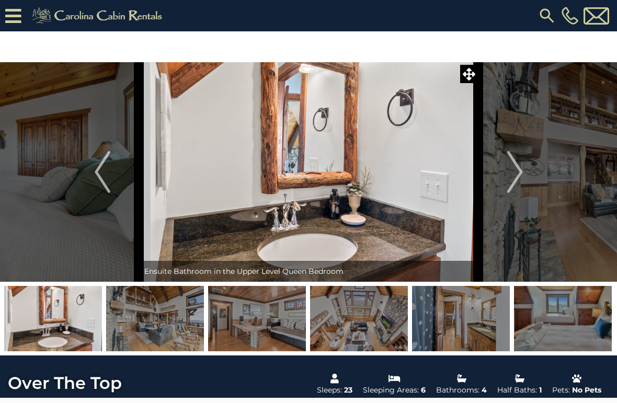
click at [513, 181] on img "Next" at bounding box center [515, 172] width 16 height 42
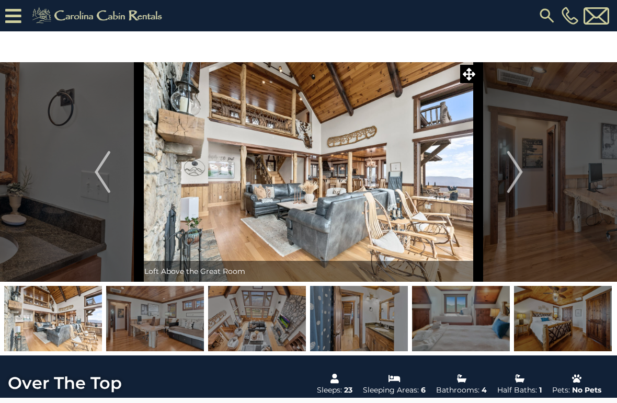
click at [511, 176] on img "Next" at bounding box center [515, 172] width 16 height 42
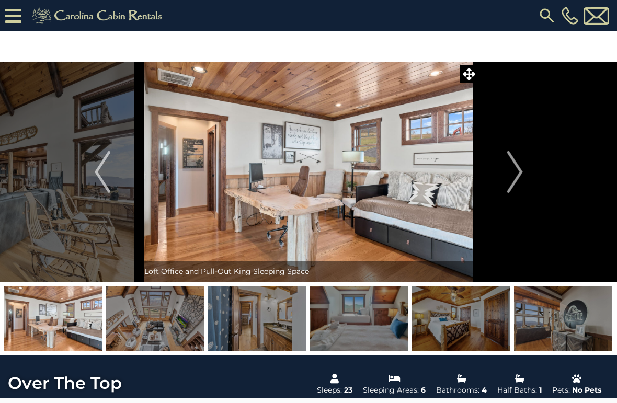
click at [511, 176] on img "Next" at bounding box center [515, 172] width 16 height 42
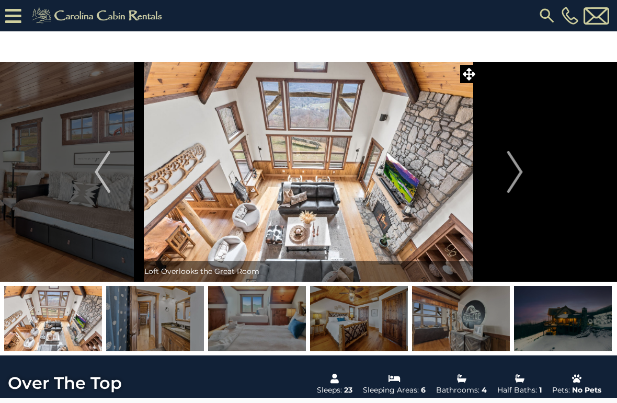
click at [512, 177] on img "Next" at bounding box center [515, 172] width 16 height 42
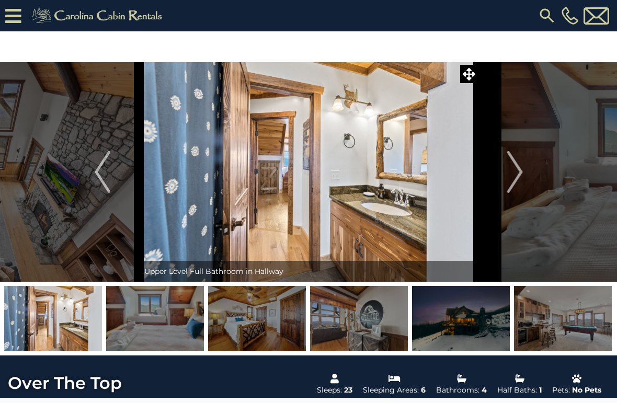
click at [513, 178] on img "Next" at bounding box center [515, 172] width 16 height 42
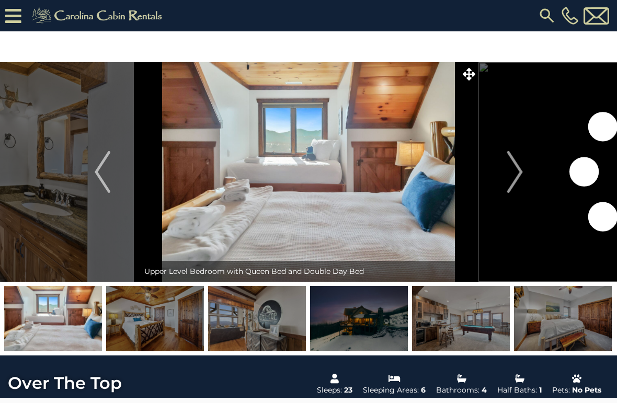
click at [514, 176] on img "Next" at bounding box center [515, 172] width 16 height 42
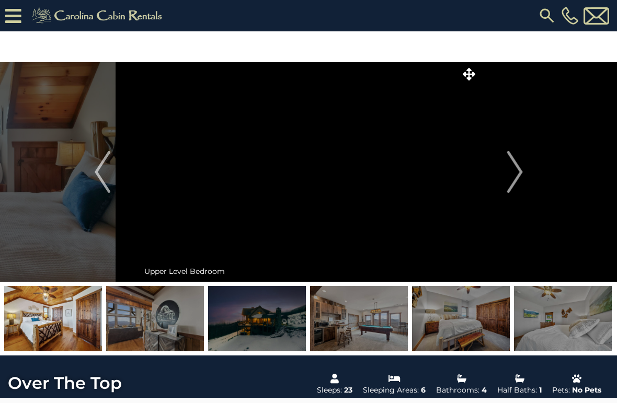
click at [514, 177] on img "Next" at bounding box center [515, 172] width 16 height 42
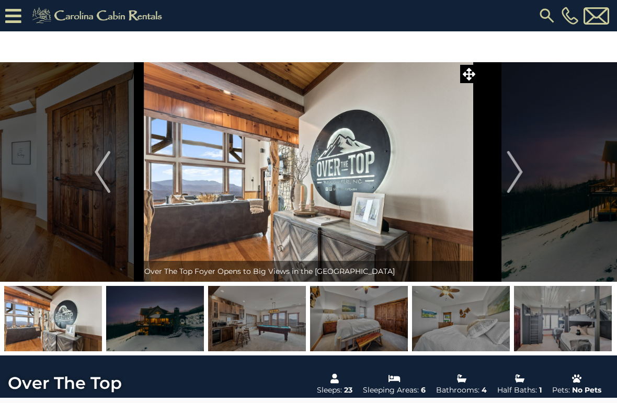
click at [515, 175] on img "Next" at bounding box center [515, 172] width 16 height 42
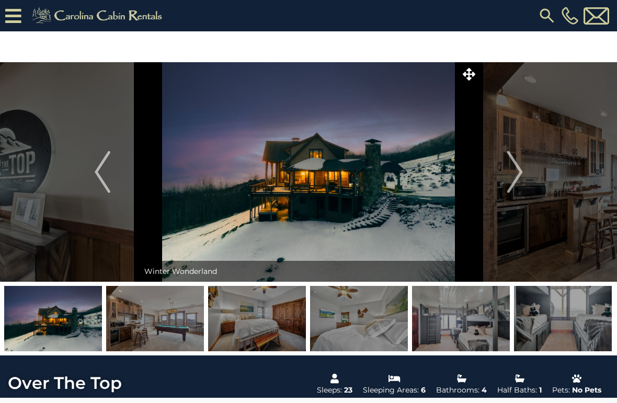
click at [516, 178] on img "Next" at bounding box center [515, 172] width 16 height 42
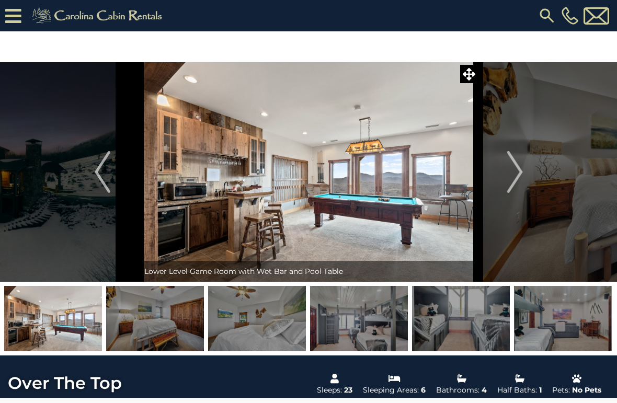
click at [513, 179] on img "Next" at bounding box center [515, 172] width 16 height 42
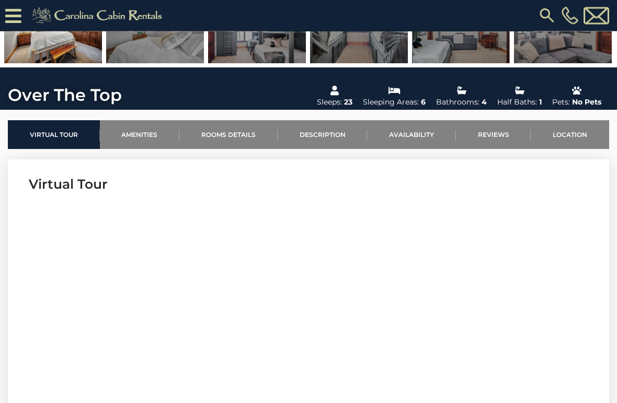
scroll to position [257, 0]
click at [314, 140] on link "Description" at bounding box center [323, 134] width 90 height 29
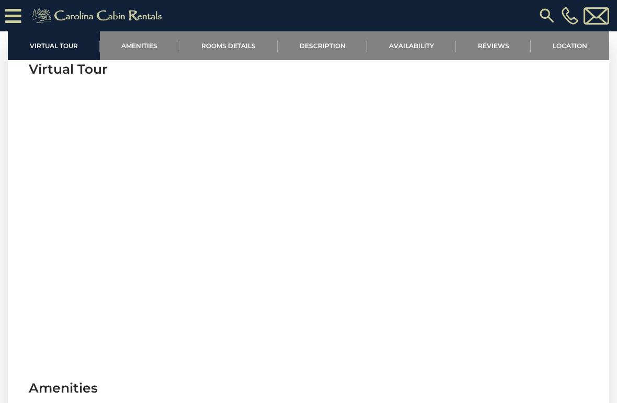
scroll to position [371, 0]
click at [403, 49] on link "Availability" at bounding box center [411, 45] width 89 height 29
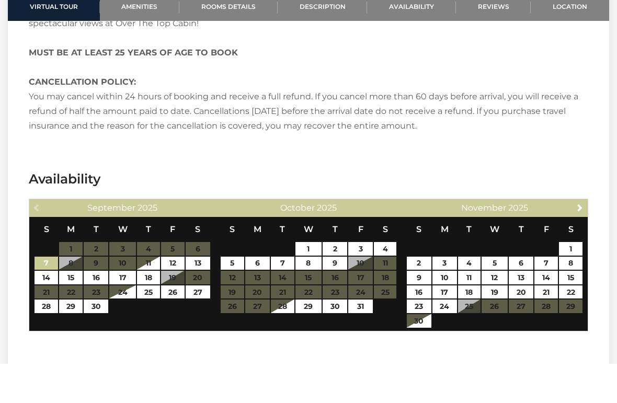
scroll to position [1703, 0]
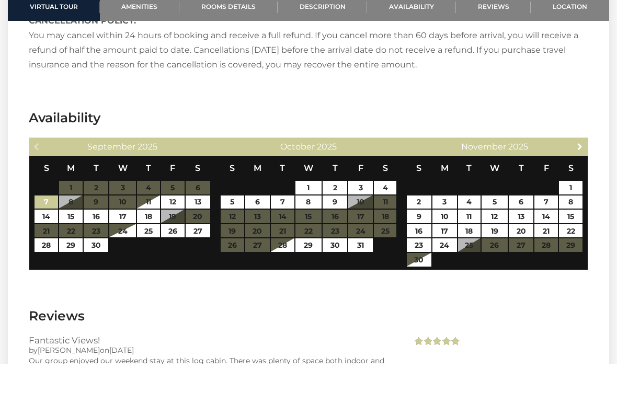
click at [578, 181] on span "Next" at bounding box center [580, 185] width 8 height 8
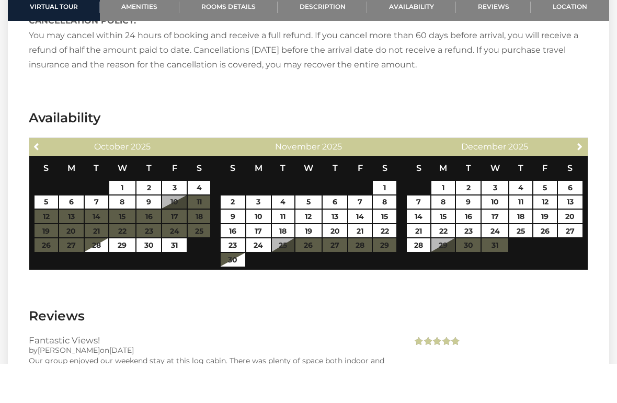
click at [577, 181] on span "Next" at bounding box center [580, 185] width 8 height 8
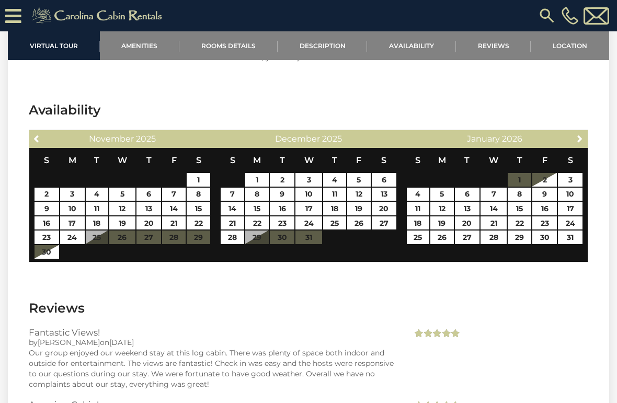
scroll to position [1750, 0]
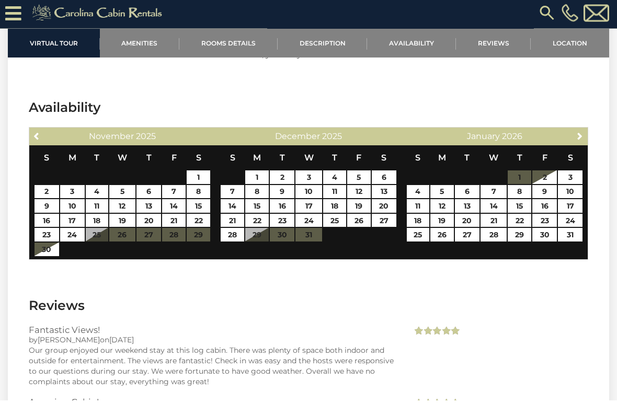
click at [577, 135] on span "Next" at bounding box center [580, 139] width 8 height 8
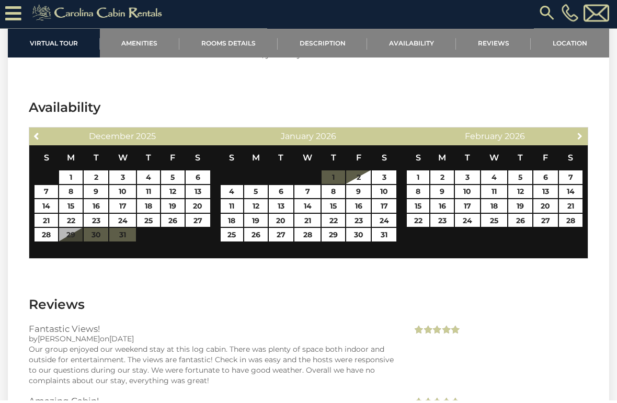
click at [577, 135] on span "Next" at bounding box center [580, 139] width 8 height 8
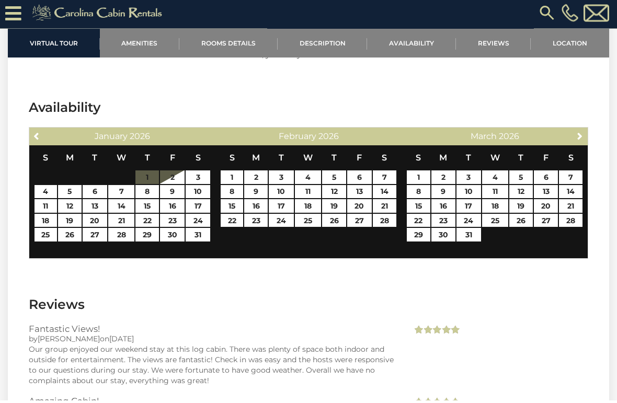
click at [579, 135] on span "Next" at bounding box center [580, 139] width 8 height 8
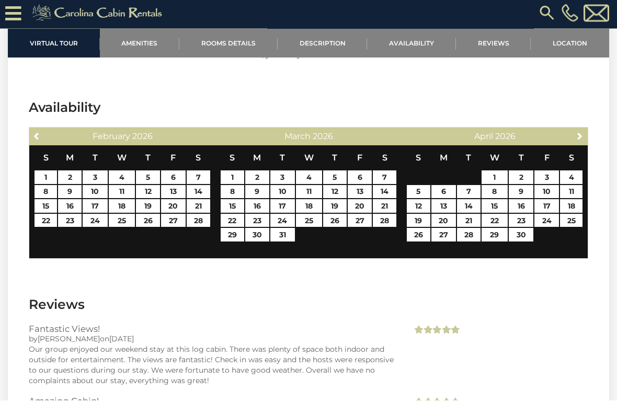
click at [578, 135] on span "Next" at bounding box center [580, 139] width 8 height 8
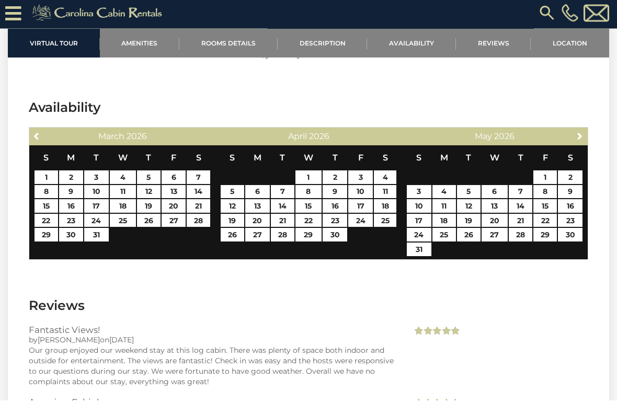
click at [39, 135] on span "Previous" at bounding box center [37, 139] width 8 height 8
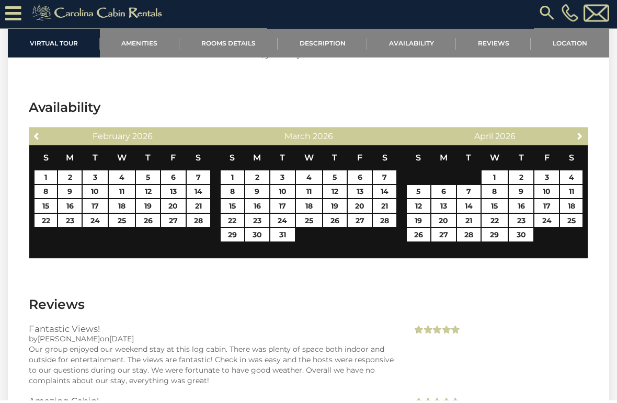
click at [37, 135] on span "Previous" at bounding box center [37, 139] width 8 height 8
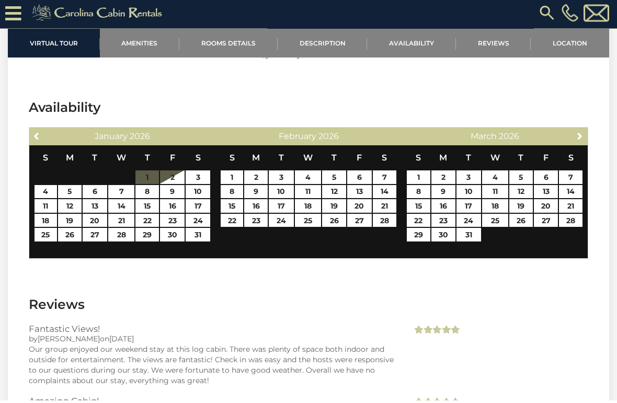
click at [38, 135] on span "Previous" at bounding box center [37, 139] width 8 height 8
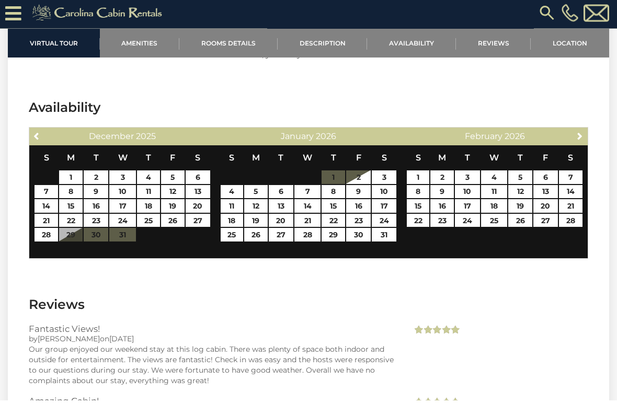
click at [38, 135] on span "Previous" at bounding box center [37, 139] width 8 height 8
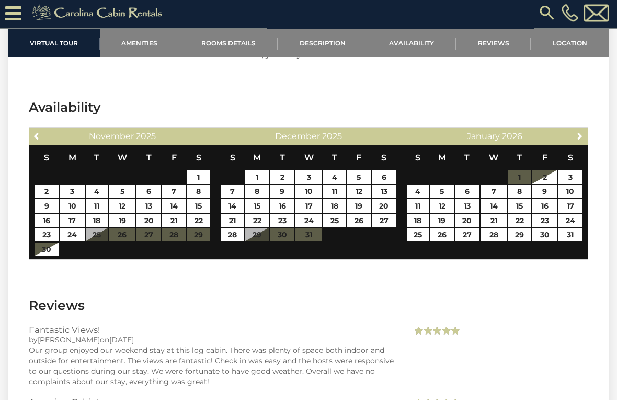
click at [36, 135] on span "Previous" at bounding box center [37, 139] width 8 height 8
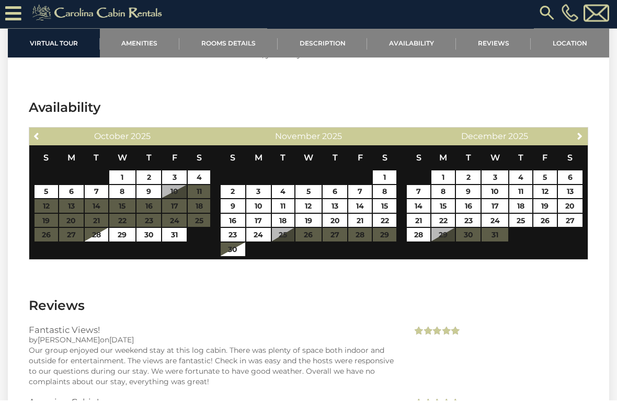
click at [37, 135] on span "Previous" at bounding box center [37, 139] width 8 height 8
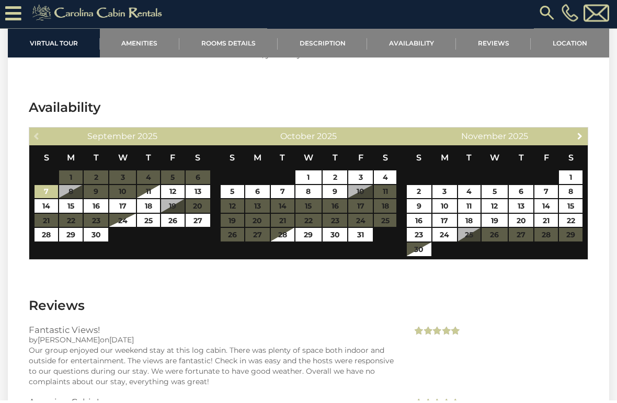
click at [577, 135] on span "Next" at bounding box center [580, 139] width 8 height 8
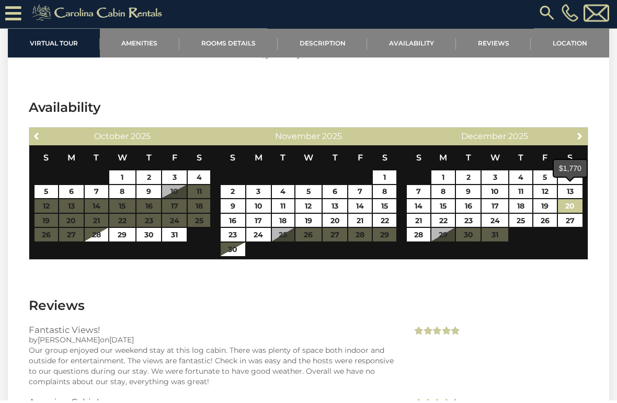
click at [567, 202] on link "20" at bounding box center [570, 209] width 25 height 14
type input "**********"
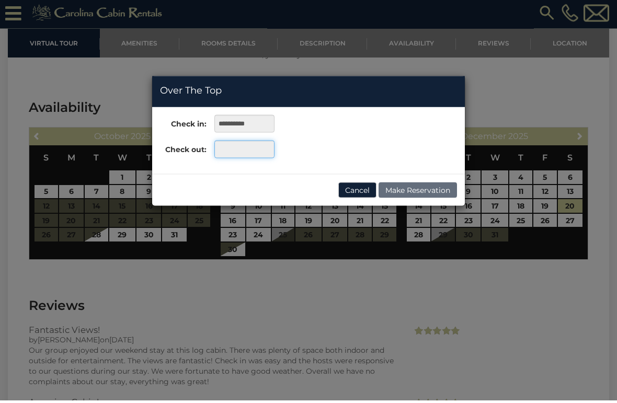
click at [236, 148] on input "text" at bounding box center [244, 152] width 60 height 18
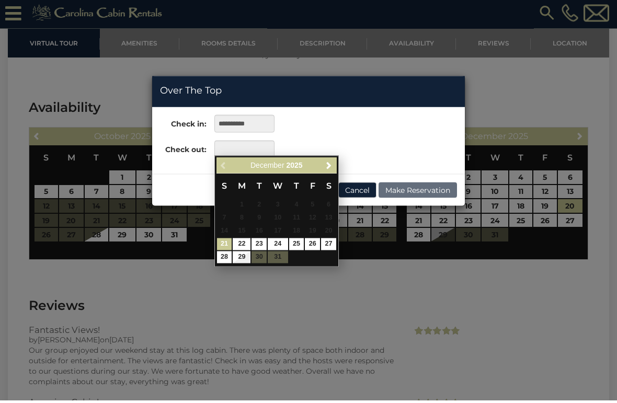
click at [313, 244] on link "26" at bounding box center [312, 247] width 15 height 12
type input "**********"
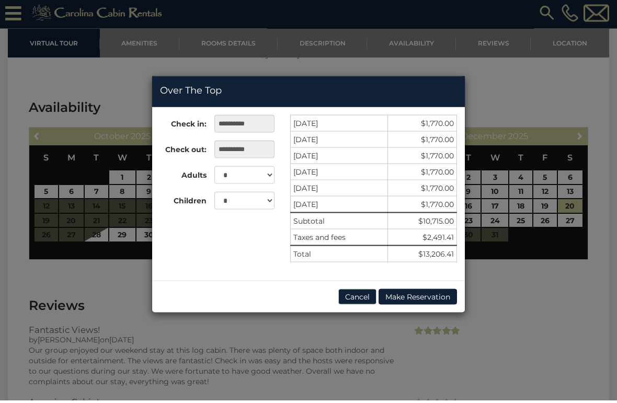
click at [351, 296] on button "Cancel" at bounding box center [357, 300] width 38 height 16
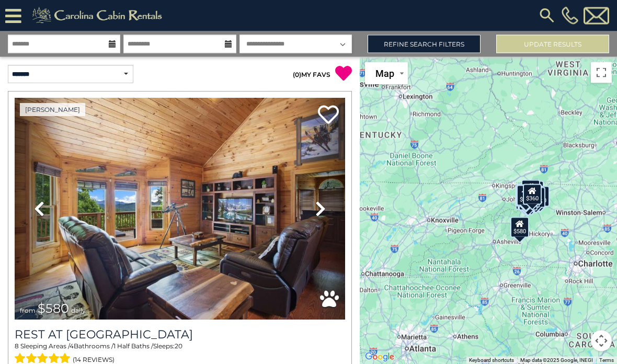
scroll to position [26, 0]
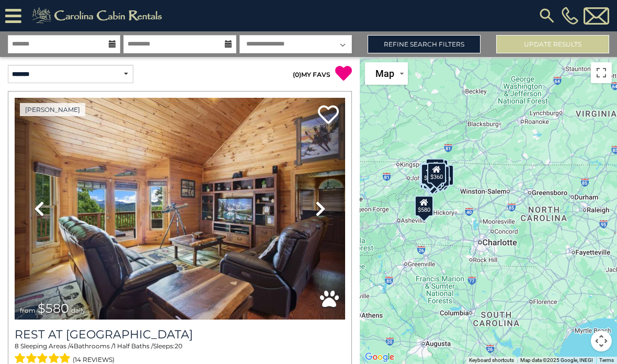
click at [392, 35] on link "Refine Search Filters" at bounding box center [423, 44] width 113 height 18
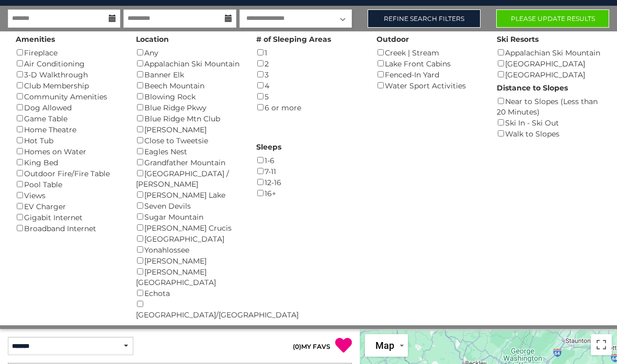
click at [513, 23] on button "Please Update Results" at bounding box center [552, 18] width 113 height 18
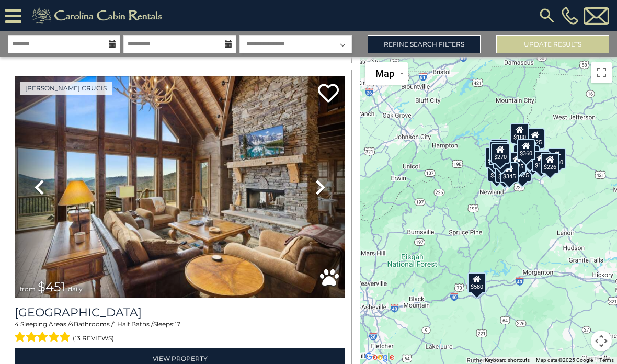
scroll to position [1290, 0]
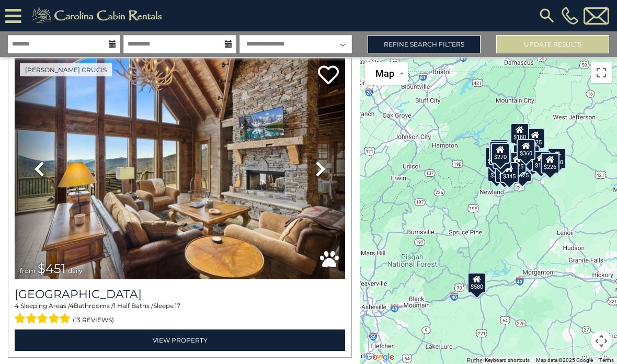
click at [322, 176] on icon at bounding box center [320, 168] width 10 height 17
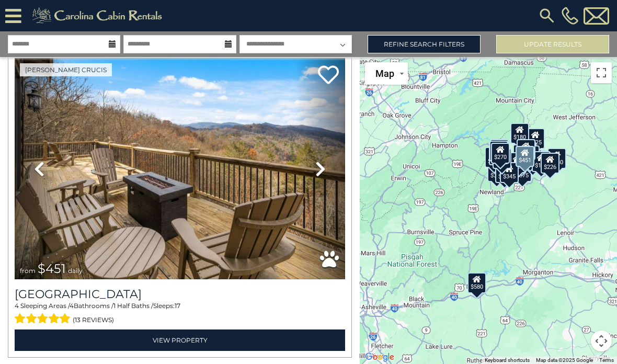
click at [315, 168] on icon at bounding box center [320, 168] width 10 height 17
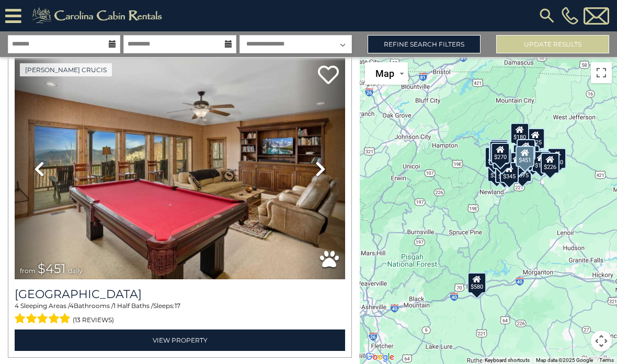
click at [315, 175] on icon at bounding box center [320, 168] width 10 height 17
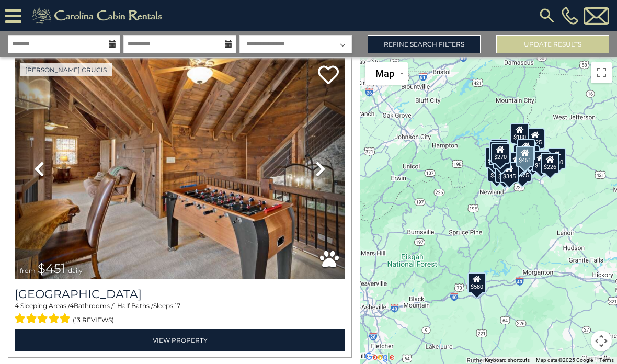
click at [317, 174] on icon at bounding box center [320, 168] width 10 height 17
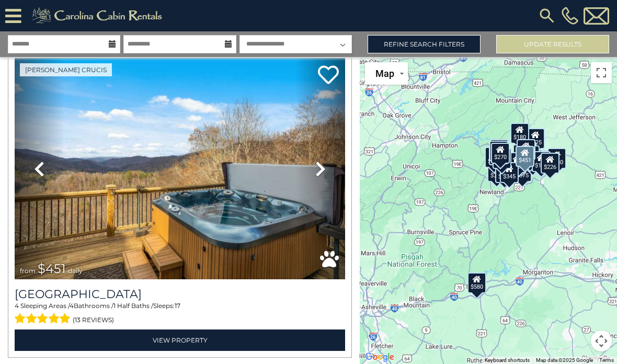
click at [320, 180] on link "Next" at bounding box center [320, 169] width 50 height 222
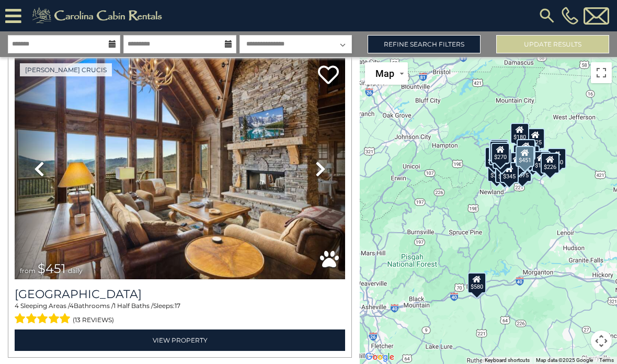
click at [137, 300] on h3 "[GEOGRAPHIC_DATA]" at bounding box center [180, 294] width 330 height 14
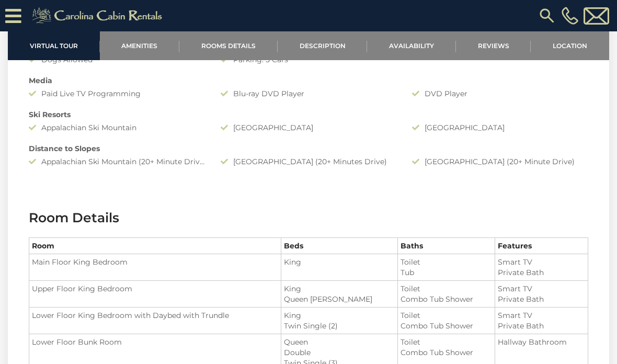
scroll to position [990, 0]
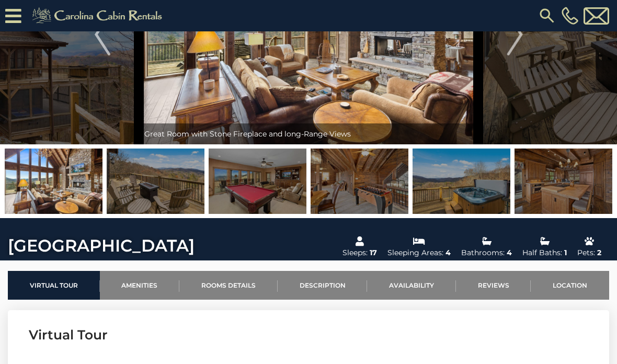
click at [397, 293] on link "Availability" at bounding box center [411, 285] width 89 height 29
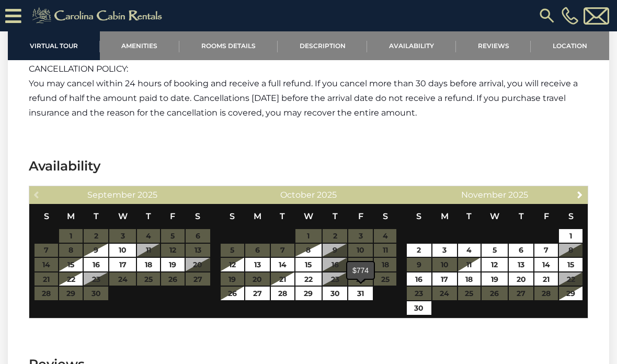
scroll to position [1905, 0]
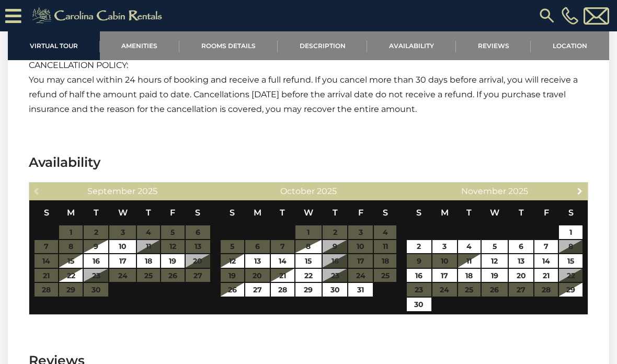
click at [577, 190] on span "Next" at bounding box center [580, 191] width 8 height 8
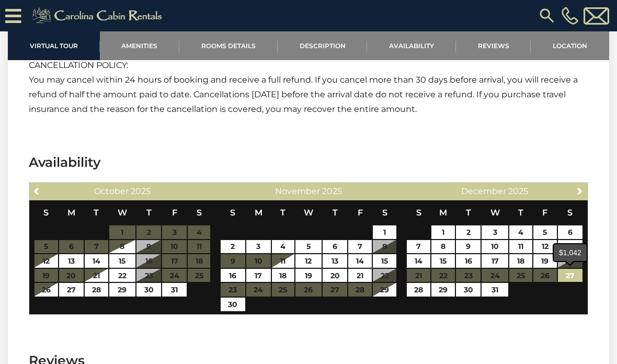
click at [572, 281] on link "27" at bounding box center [570, 276] width 25 height 14
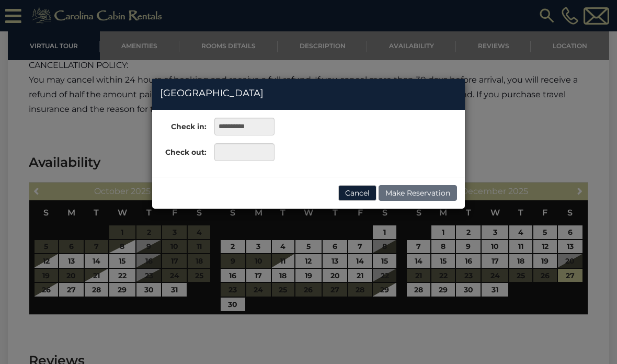
click at [487, 290] on div "**********" at bounding box center [308, 182] width 617 height 364
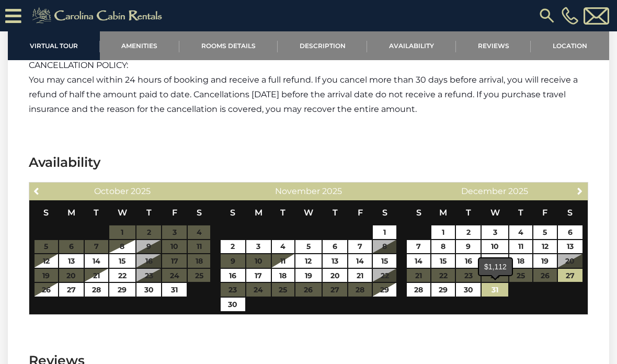
click at [490, 294] on link "31" at bounding box center [494, 290] width 27 height 14
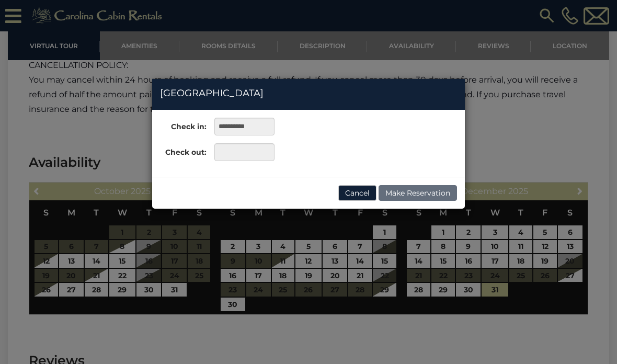
click at [571, 276] on div "**********" at bounding box center [308, 182] width 617 height 364
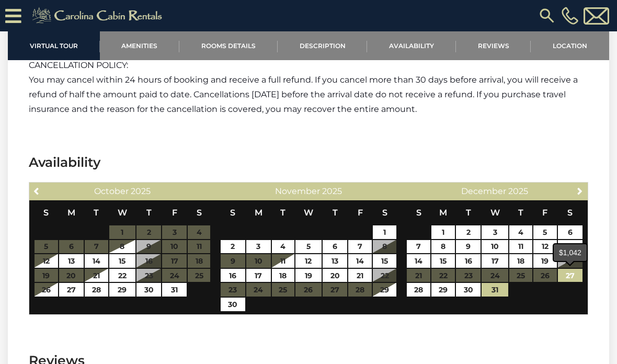
click at [572, 281] on link "27" at bounding box center [570, 276] width 25 height 14
type input "**********"
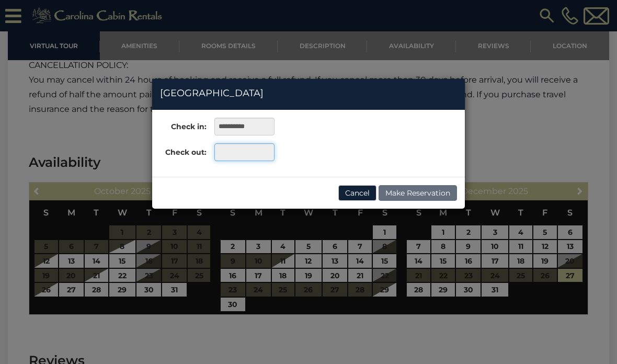
click at [239, 155] on input "text" at bounding box center [244, 152] width 60 height 18
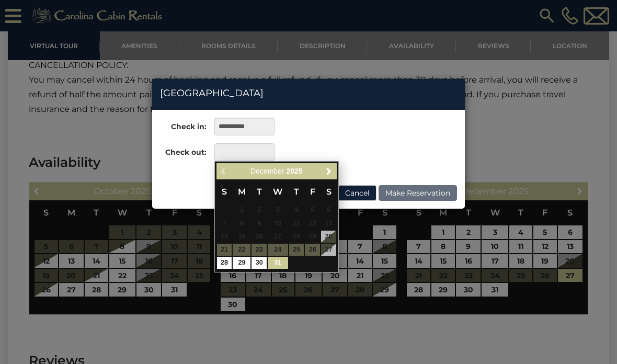
click at [279, 259] on link "31" at bounding box center [278, 263] width 20 height 12
type input "**********"
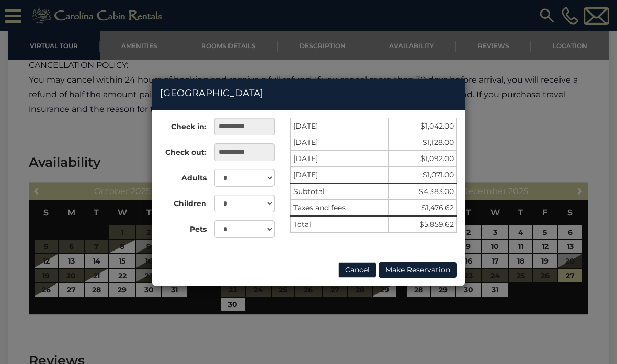
click at [353, 271] on button "Cancel" at bounding box center [357, 270] width 38 height 16
